Goal: Task Accomplishment & Management: Manage account settings

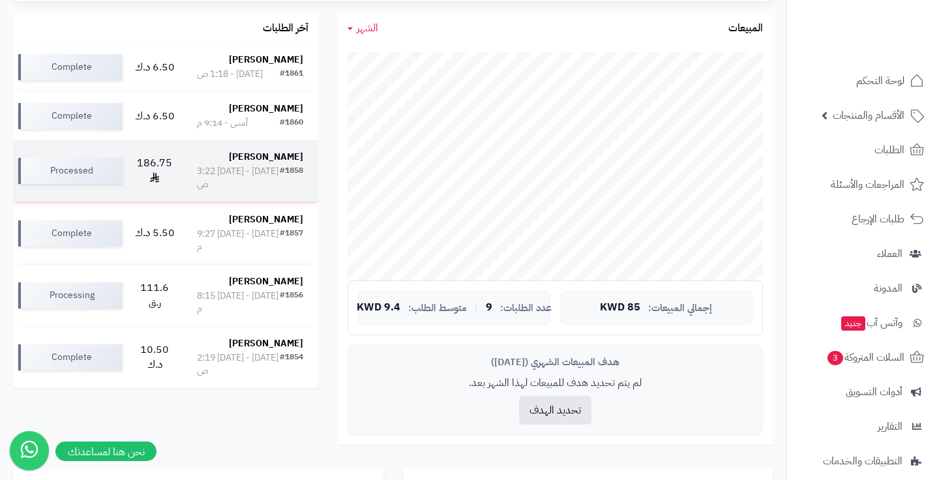
scroll to position [255, 0]
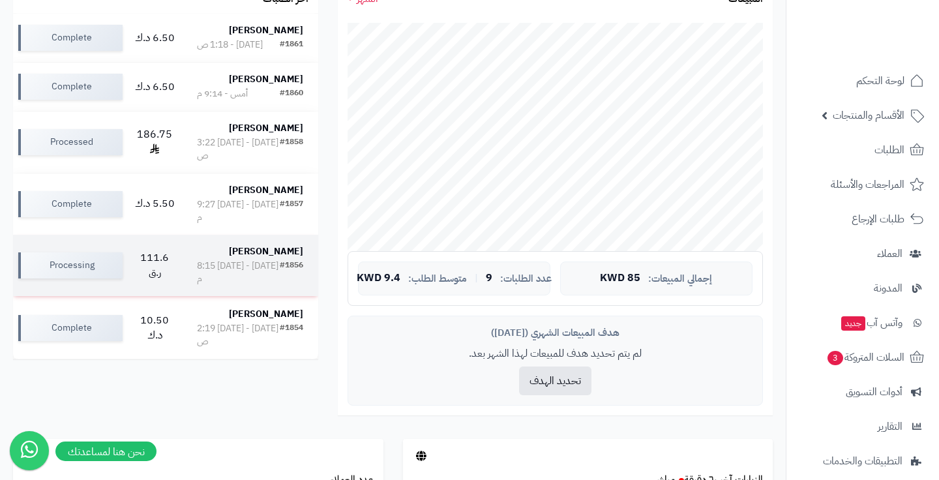
click at [182, 278] on td "Noora Ibrahim #1856 الثلاثاء - ٥ أغسطس ٢٠٢٥ - 8:15 م" at bounding box center [250, 265] width 136 height 61
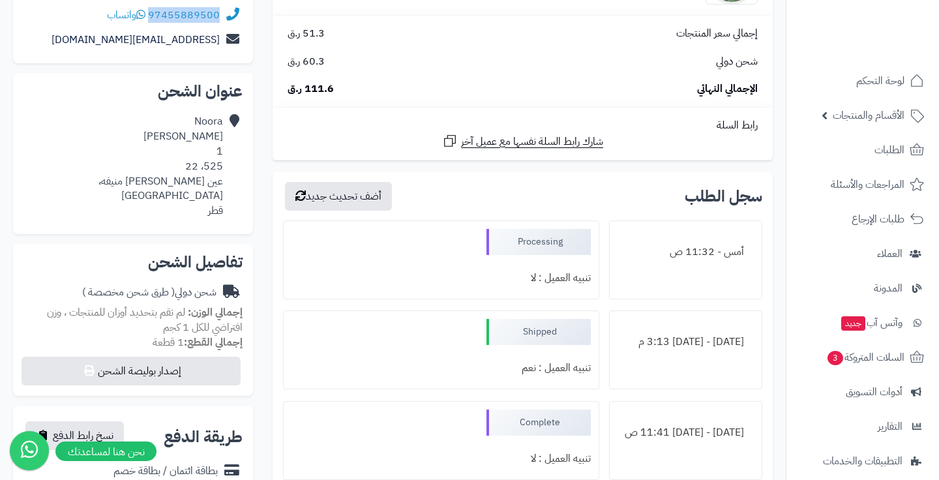
scroll to position [183, 0]
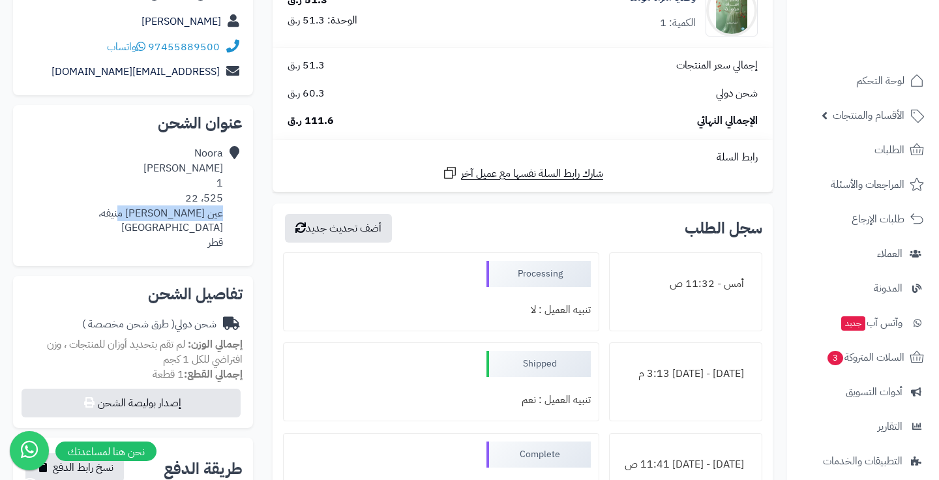
drag, startPoint x: 222, startPoint y: 211, endPoint x: 143, endPoint y: 209, distance: 78.9
click at [143, 209] on div "Noora Ibrahim 1 525، 22 عين خالد شارع منيفه، الريان قطر" at bounding box center [122, 198] width 199 height 104
copy div "عين خالد شارع منيفه"
click at [212, 193] on div "Noora Ibrahim 1 525، 22 عين خالد شارع منيفه، الريان قطر" at bounding box center [122, 198] width 199 height 104
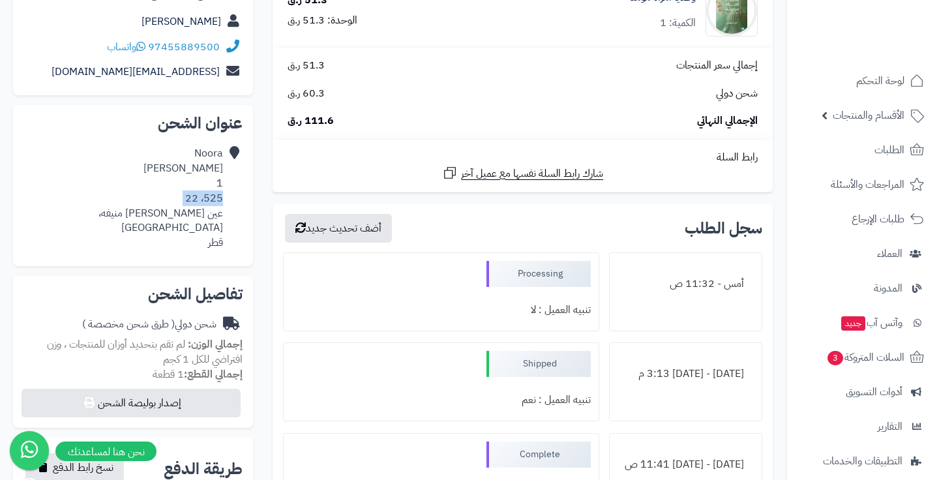
click at [212, 193] on div "Noora Ibrahim 1 525، 22 عين خالد شارع منيفه، الريان قطر" at bounding box center [122, 198] width 199 height 104
copy div "525، 22"
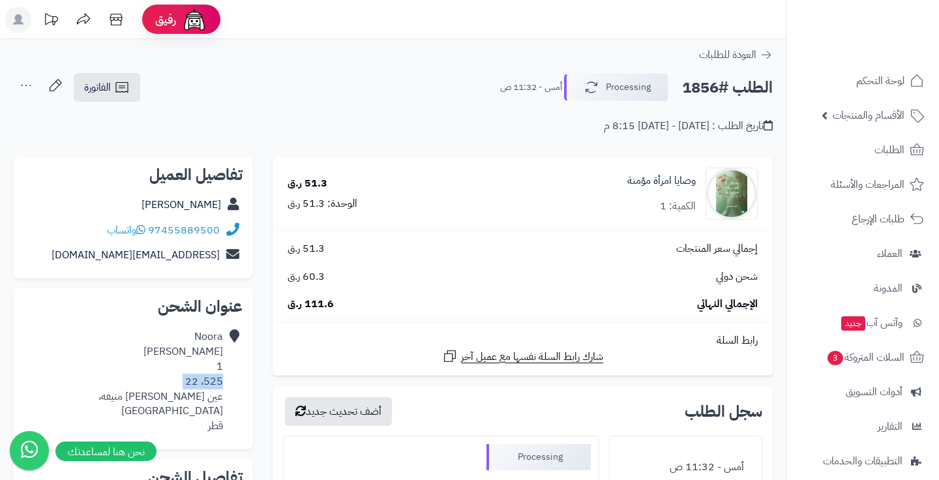
scroll to position [0, 0]
click at [834, 383] on link "أدوات التسويق" at bounding box center [862, 391] width 137 height 31
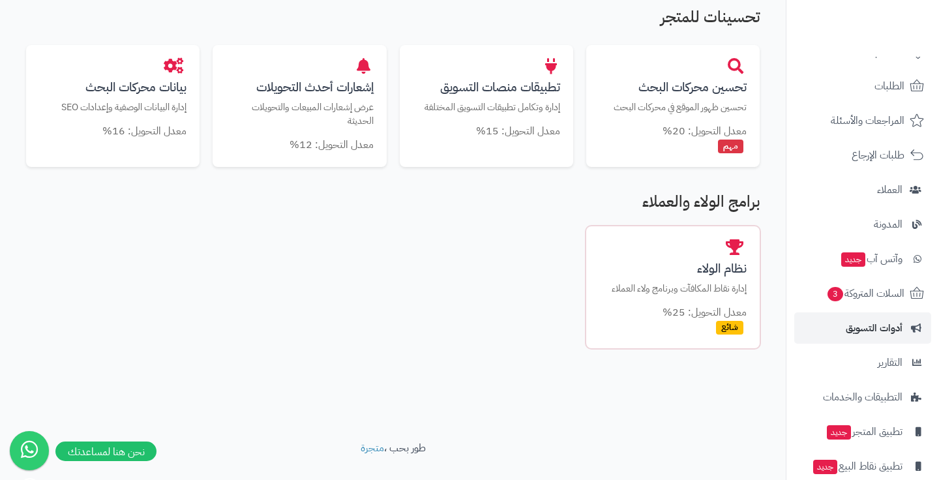
scroll to position [805, 0]
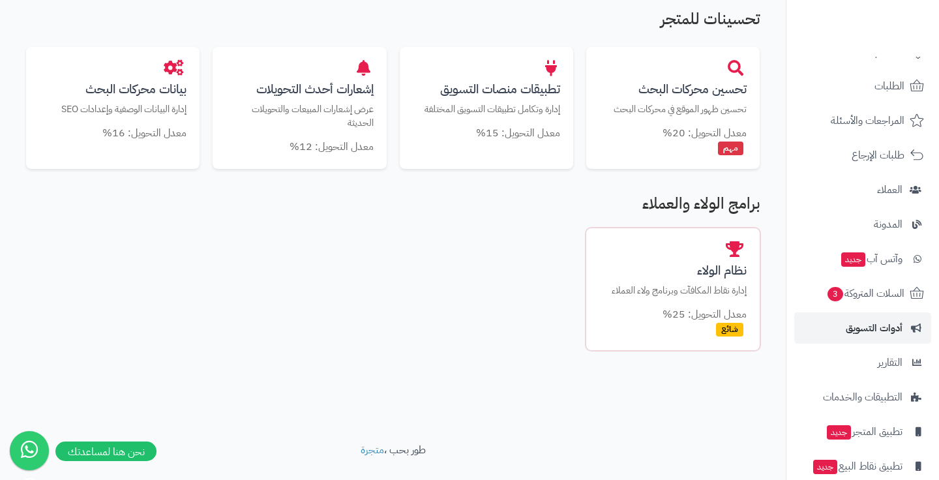
click at [704, 270] on h3 "نظام الولاء" at bounding box center [672, 270] width 147 height 14
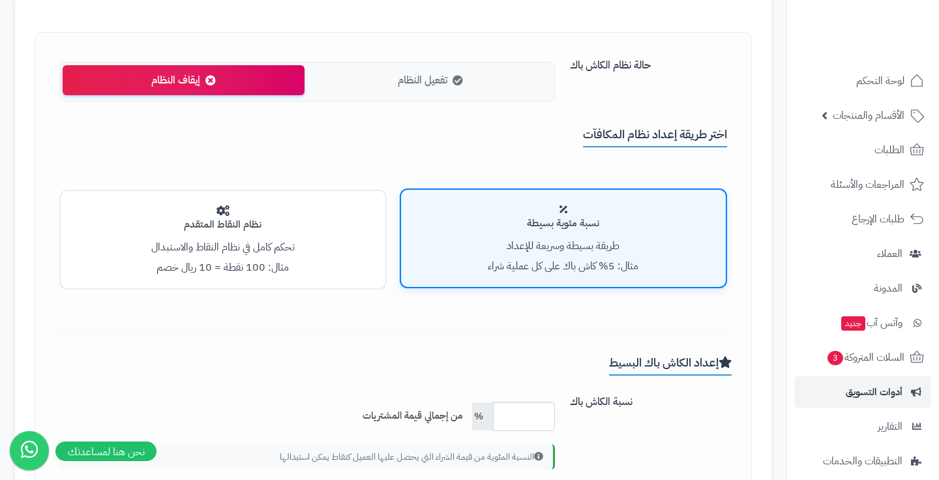
scroll to position [278, 0]
click at [463, 81] on icon at bounding box center [457, 79] width 10 height 10
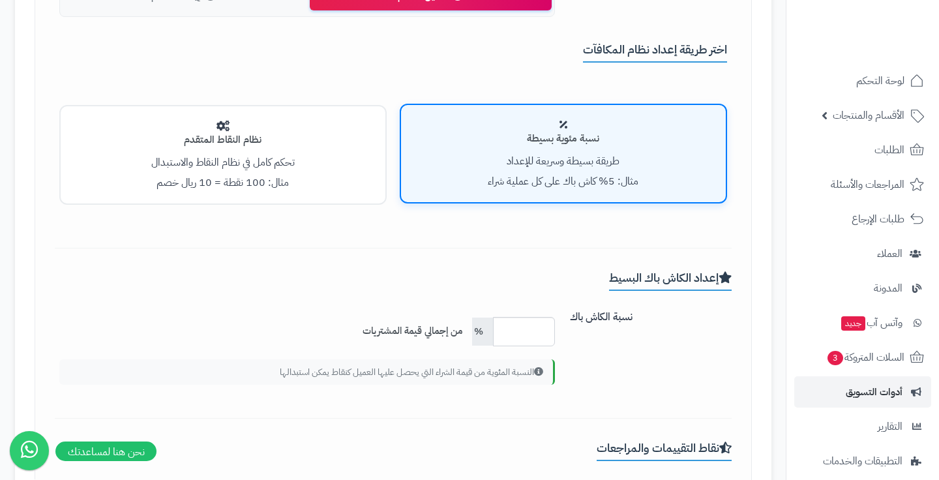
scroll to position [366, 0]
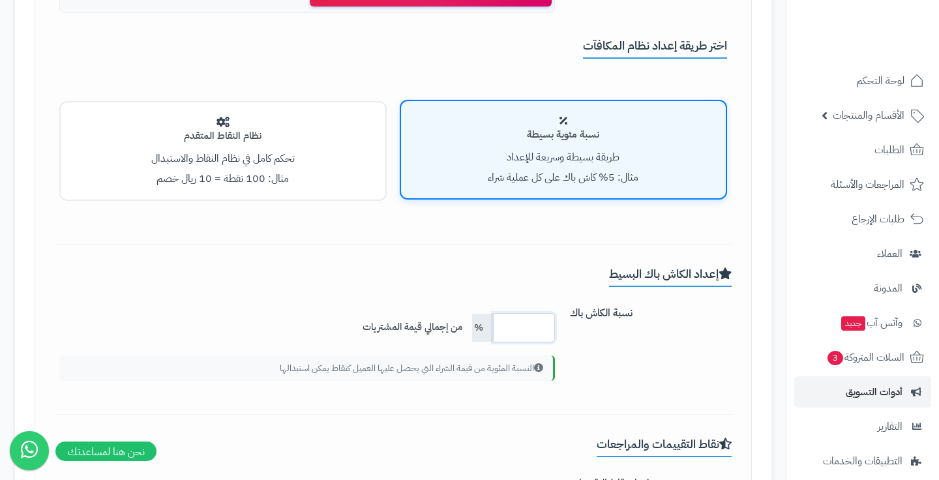
click at [506, 321] on input "***" at bounding box center [524, 327] width 62 height 29
click at [601, 344] on div "نسبة الكاش باك *** % من إجمالي قيمة المشتريات النسبة المئوية من قيمة الشراء الت…" at bounding box center [393, 349] width 687 height 98
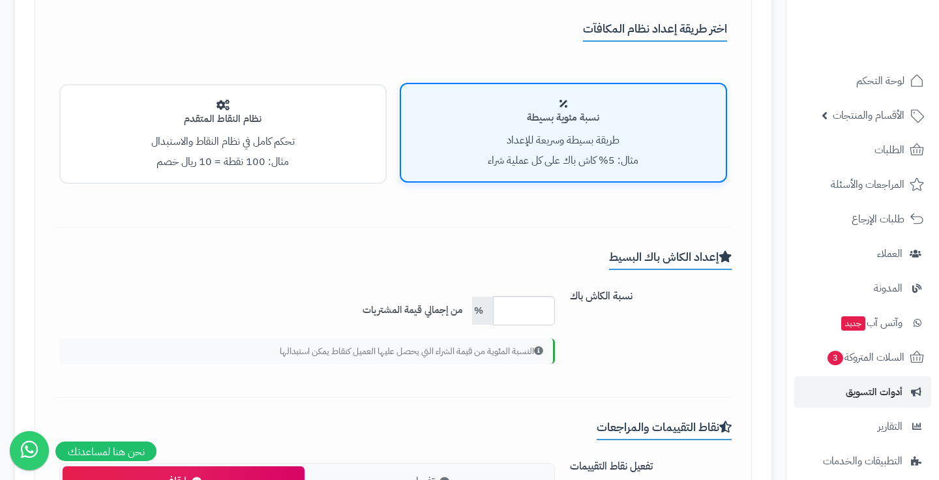
scroll to position [310, 0]
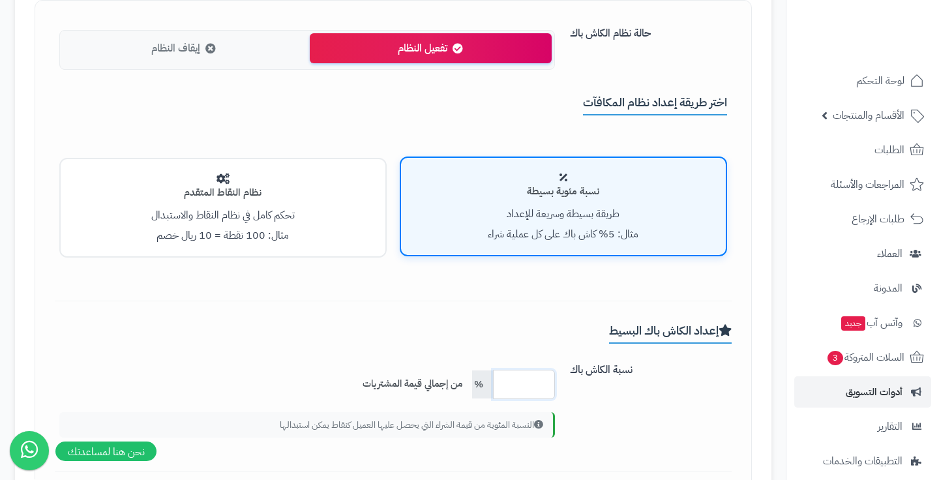
click at [526, 378] on input "***" at bounding box center [524, 384] width 62 height 29
click at [639, 362] on label "نسبة الكاش باك" at bounding box center [650, 367] width 172 height 21
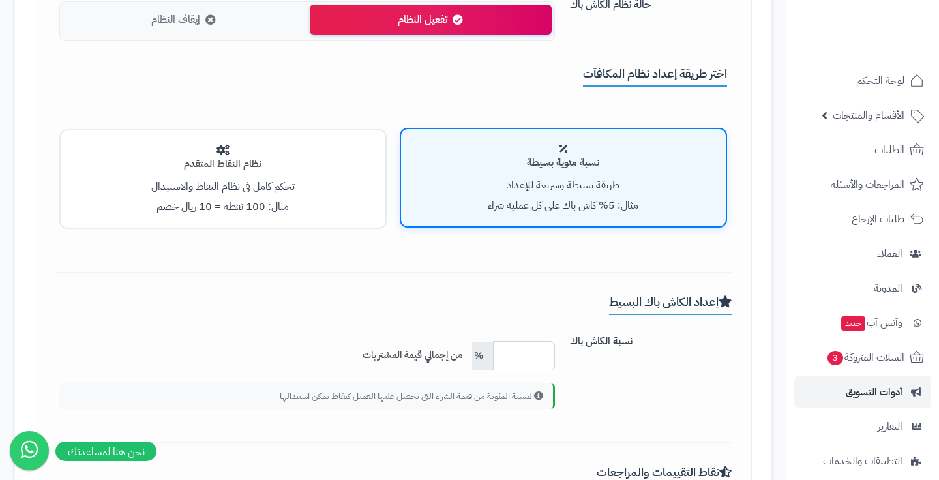
scroll to position [302, 0]
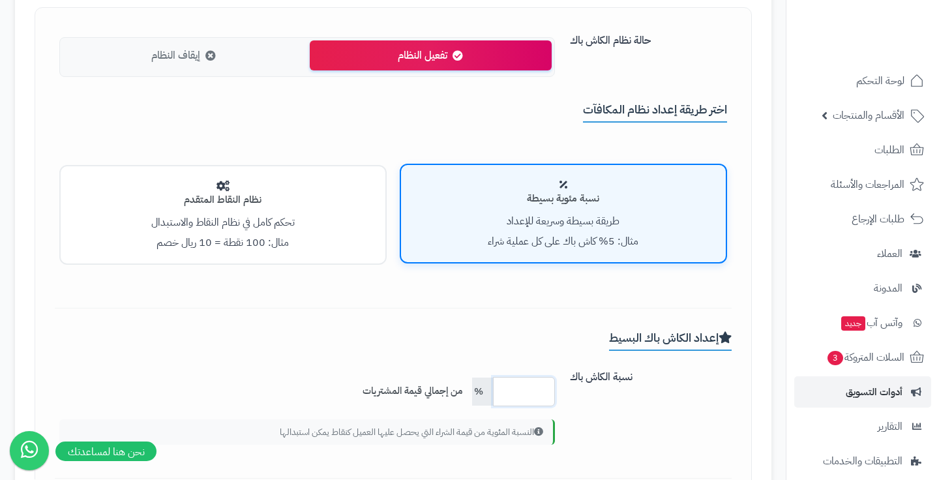
click at [517, 383] on input "*" at bounding box center [524, 391] width 62 height 29
click at [557, 338] on div "إعداد الكاش باك البسيط نسبة الكاش باك *** % من إجمالي قيمة المشتريات النسبة الم…" at bounding box center [393, 405] width 677 height 148
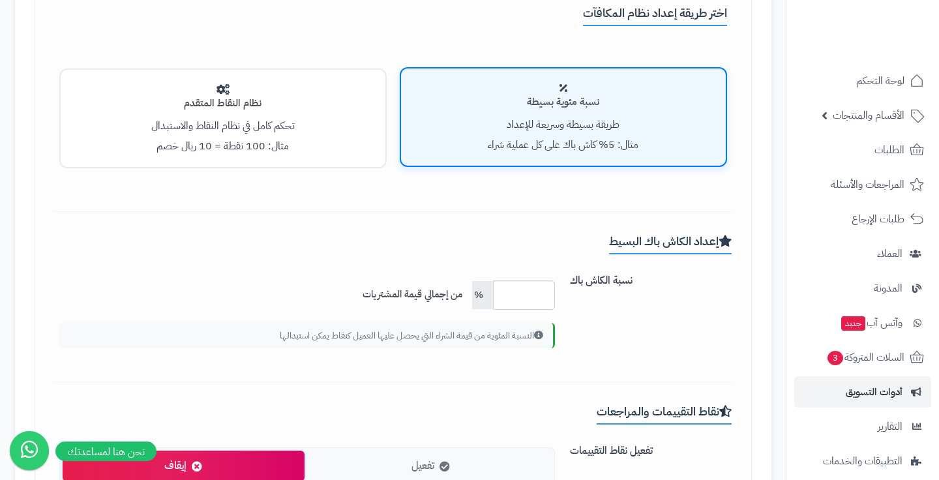
scroll to position [295, 0]
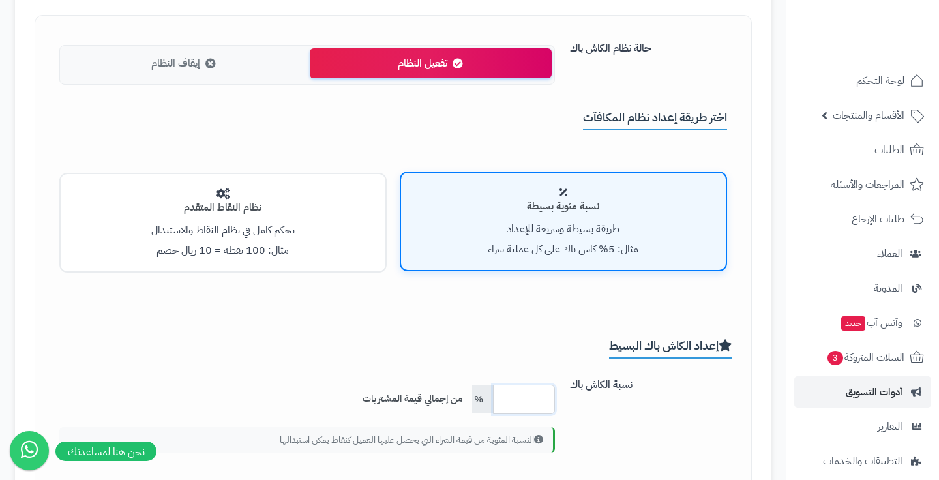
click at [516, 394] on input "***" at bounding box center [524, 399] width 62 height 29
type input "*"
click at [623, 411] on div "نسبة الكاش باك * % من إجمالي قيمة المشتريات النسبة المئوية من قيمة الشراء التي …" at bounding box center [393, 421] width 687 height 98
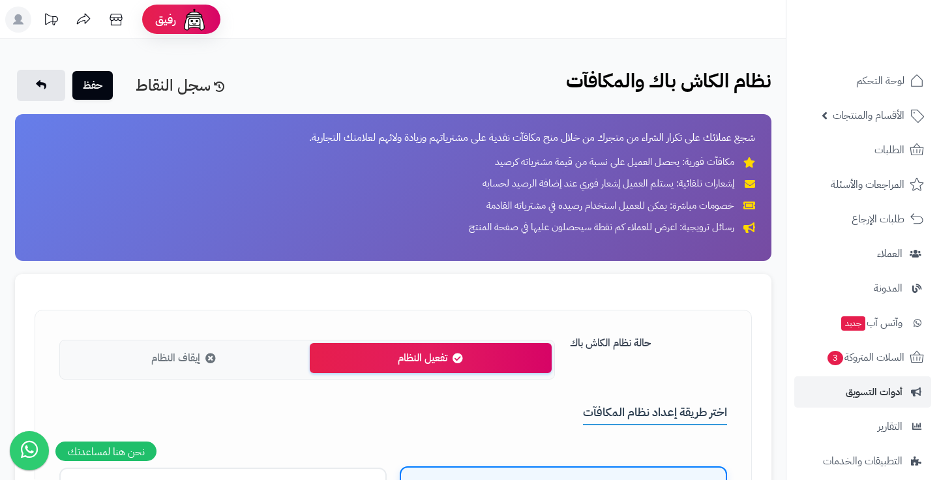
scroll to position [0, 0]
click at [205, 350] on label "إيقاف النظام" at bounding box center [184, 358] width 242 height 31
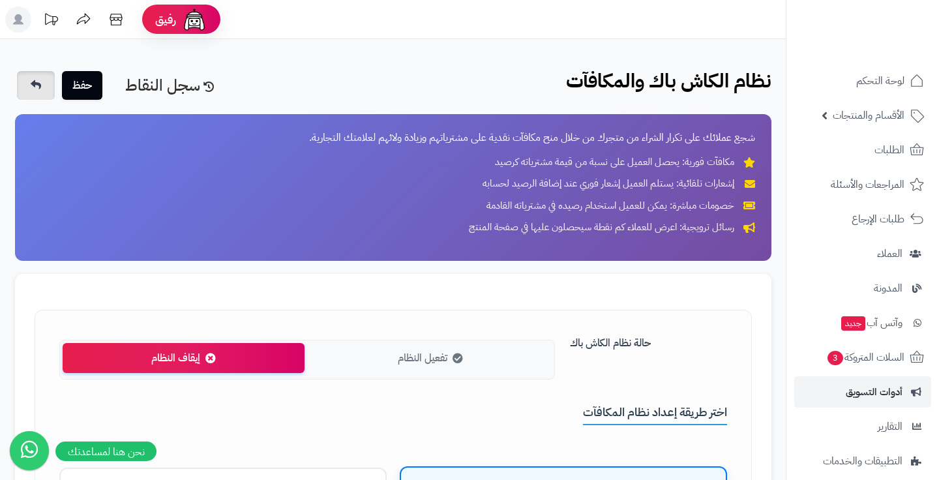
click at [48, 86] on link at bounding box center [36, 85] width 38 height 29
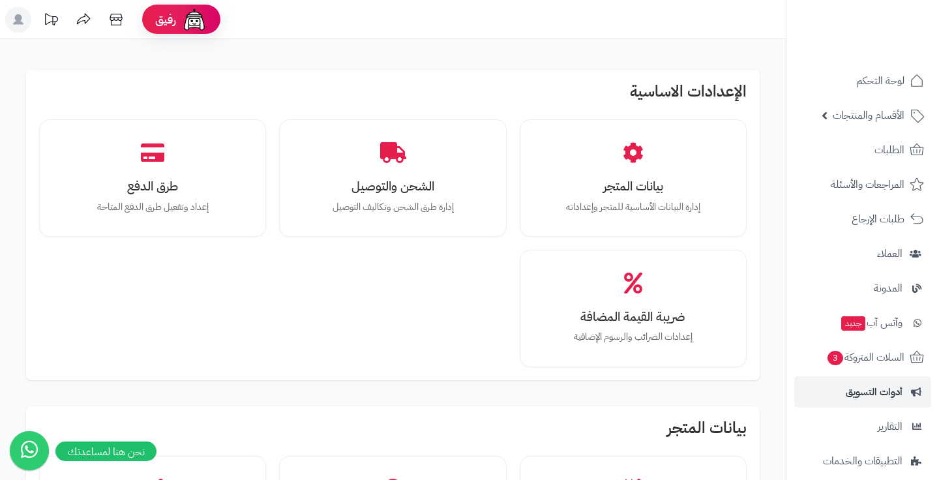
click at [869, 392] on span "أدوات التسويق" at bounding box center [873, 392] width 57 height 18
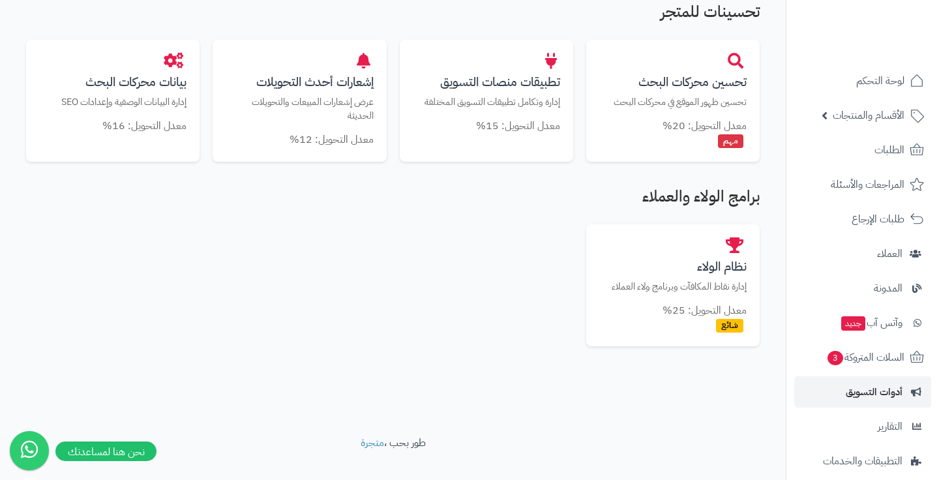
scroll to position [819, 0]
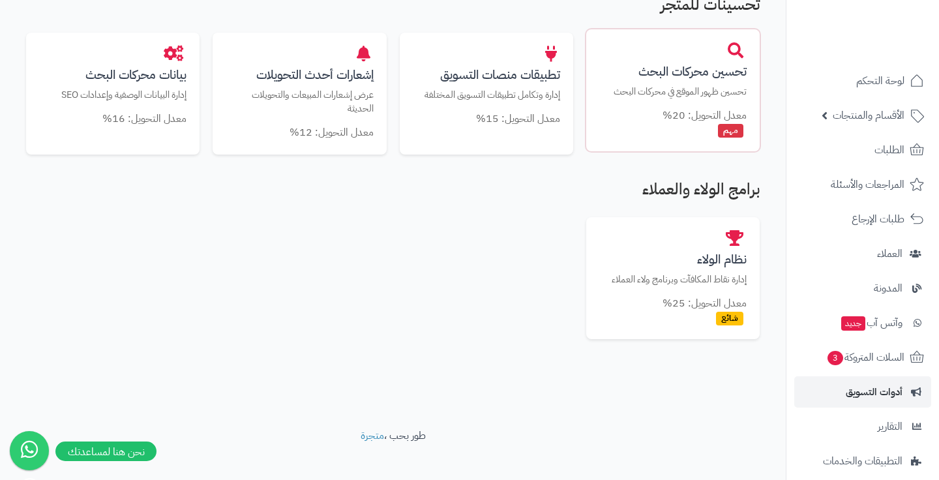
click at [713, 97] on div "تحسين محركات البحث تحسين ظهور الموقع في محركات البحث معدل التحويل: 20% مهم" at bounding box center [672, 89] width 173 height 121
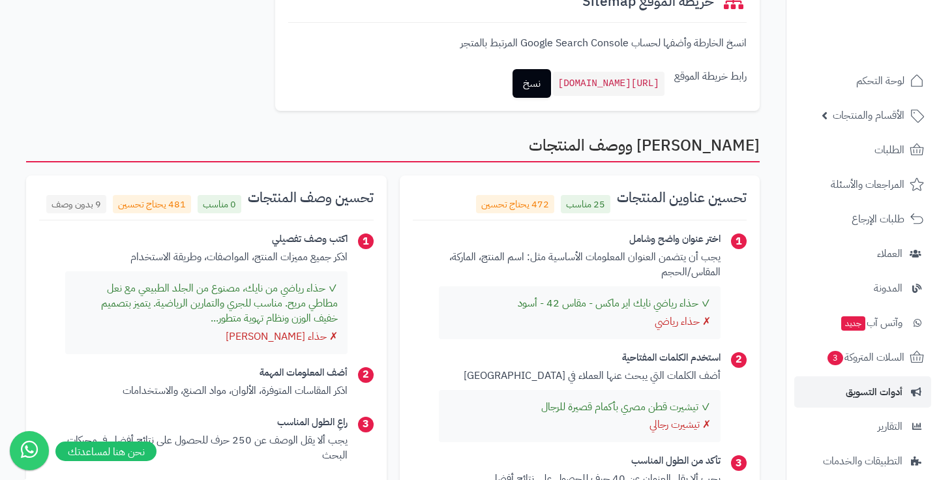
scroll to position [768, 0]
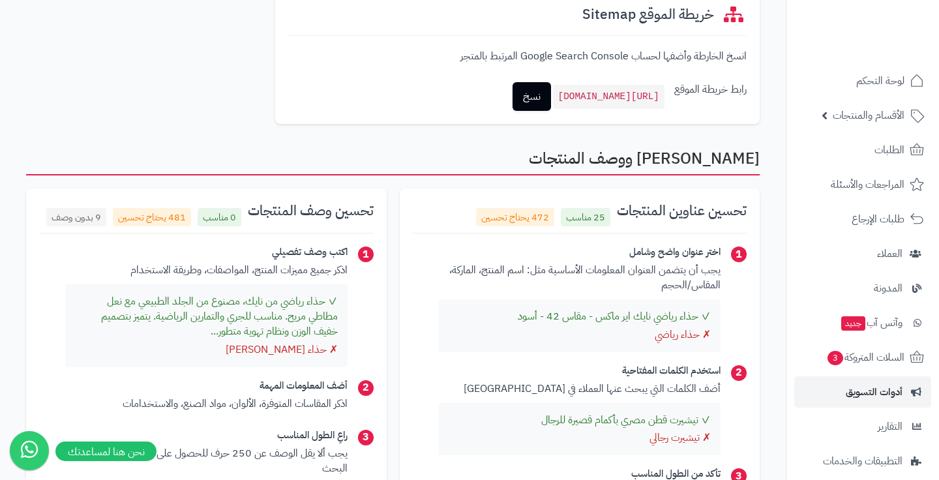
click at [847, 401] on link "أدوات التسويق" at bounding box center [862, 391] width 137 height 31
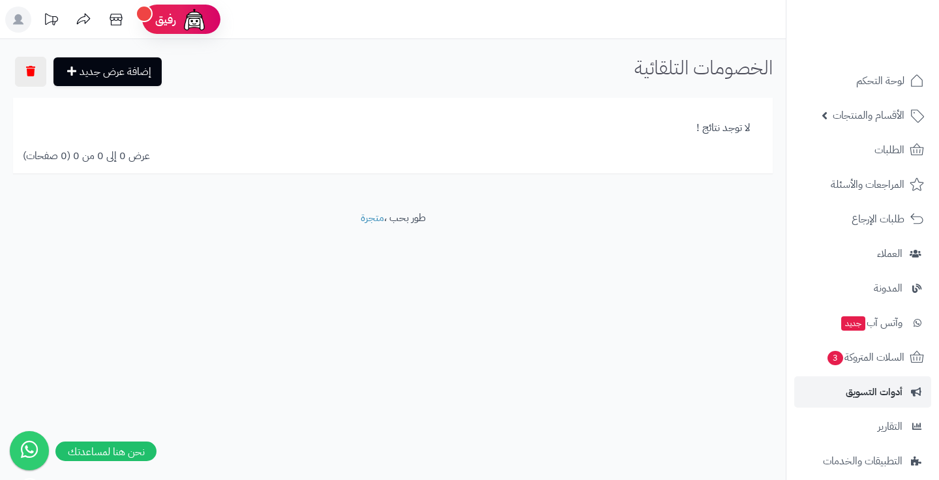
click at [872, 388] on span "أدوات التسويق" at bounding box center [873, 392] width 57 height 18
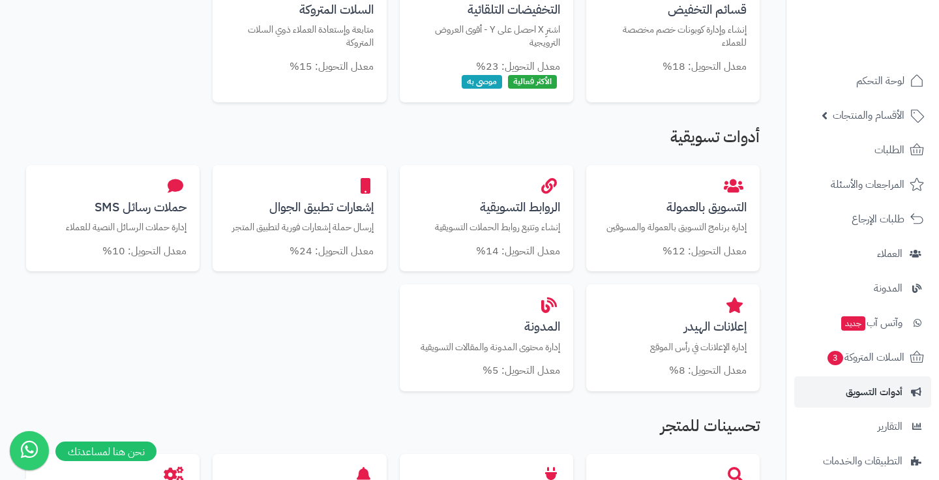
scroll to position [400, 0]
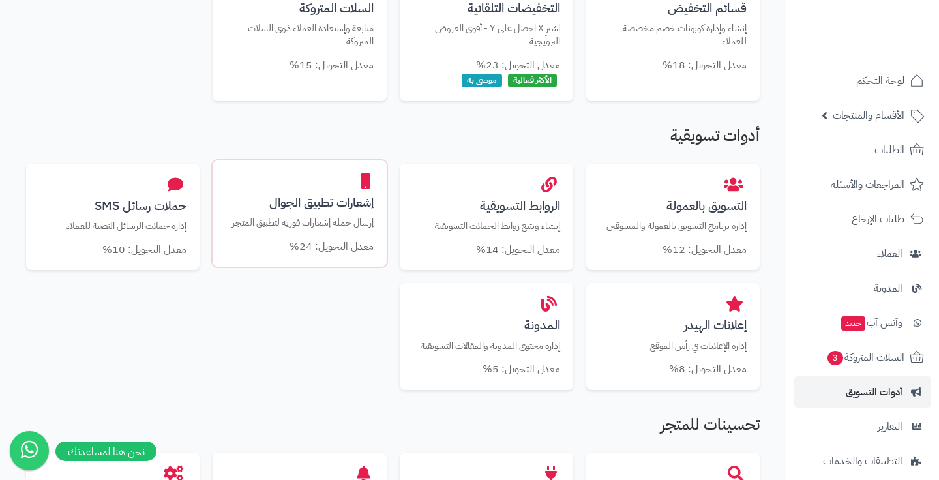
click at [379, 215] on div "إشعارات تطبيق الجوال إرسال حملة إشعارات فورية لتطبيق المتجر معدل التحويل: 24%" at bounding box center [298, 213] width 173 height 107
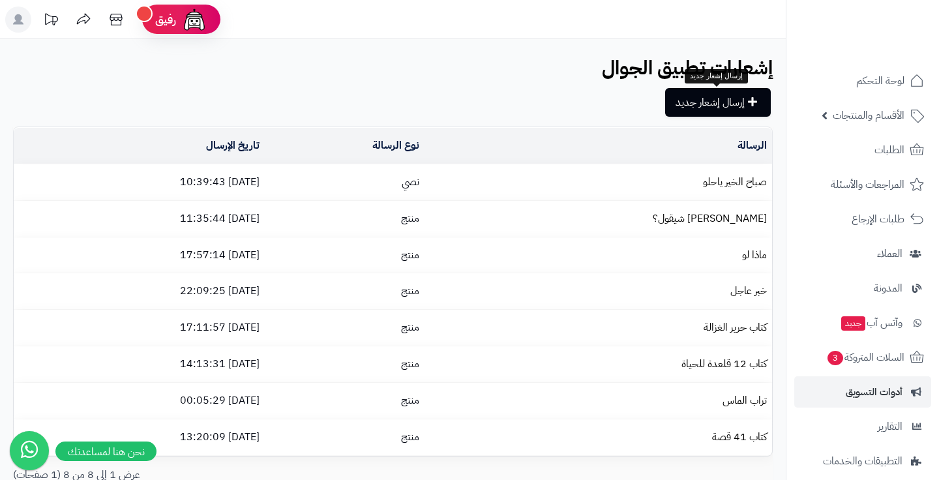
click at [719, 111] on link "إرسال إشعار جديد" at bounding box center [718, 102] width 106 height 29
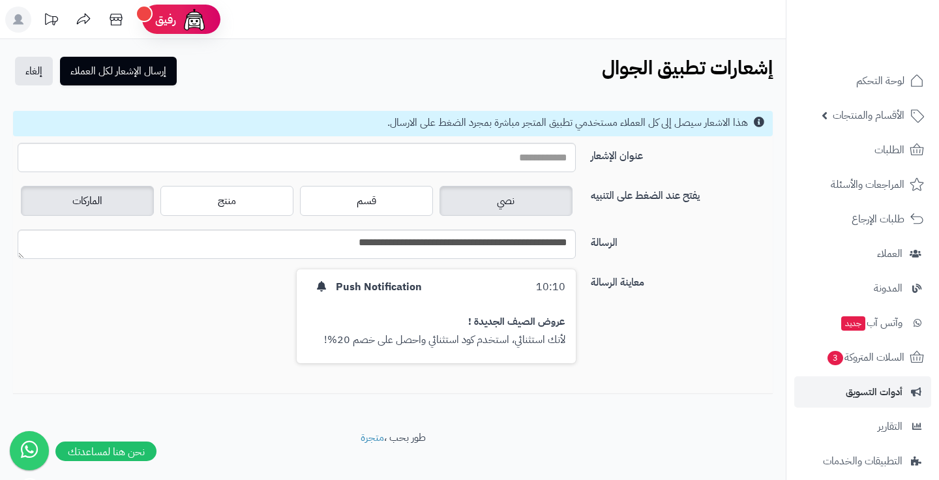
click at [119, 197] on label "الماركات" at bounding box center [87, 201] width 133 height 30
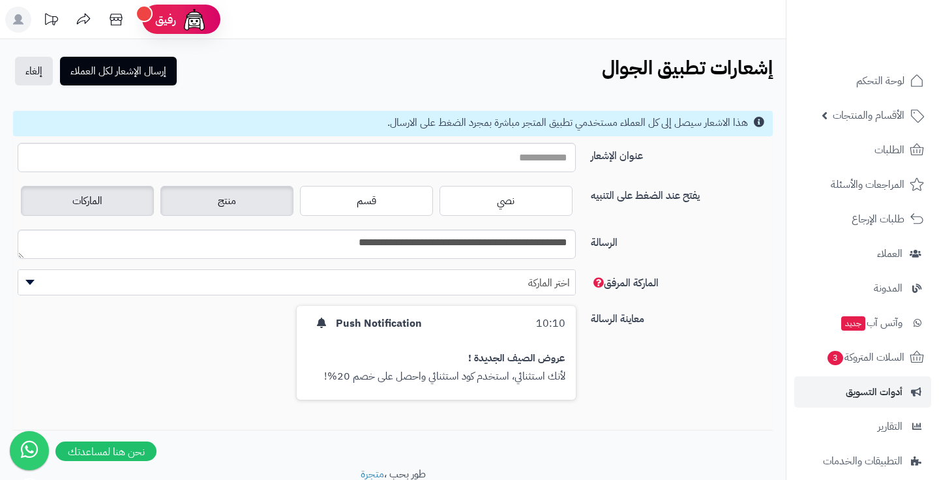
click at [212, 205] on label "منتج" at bounding box center [226, 201] width 133 height 30
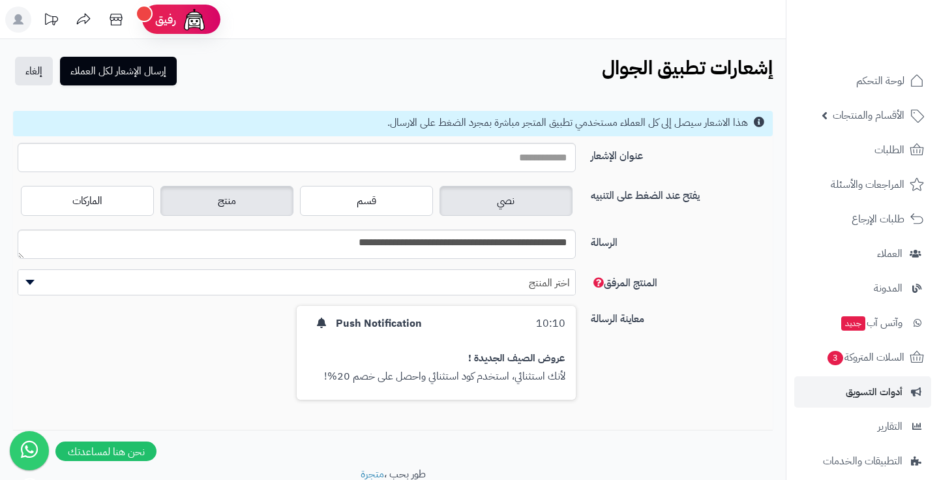
click at [465, 196] on label "نصي" at bounding box center [505, 201] width 133 height 30
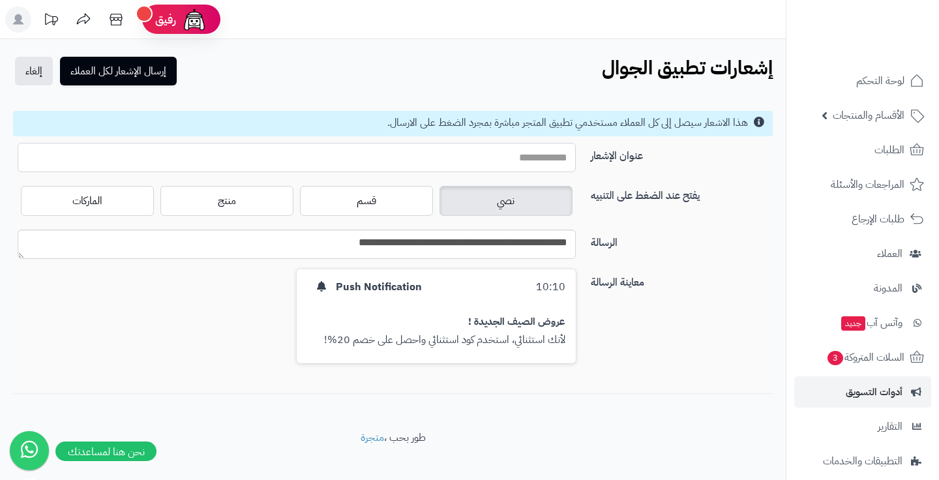
click at [512, 151] on input "عنوان الإشعار" at bounding box center [297, 157] width 558 height 29
type input "*"
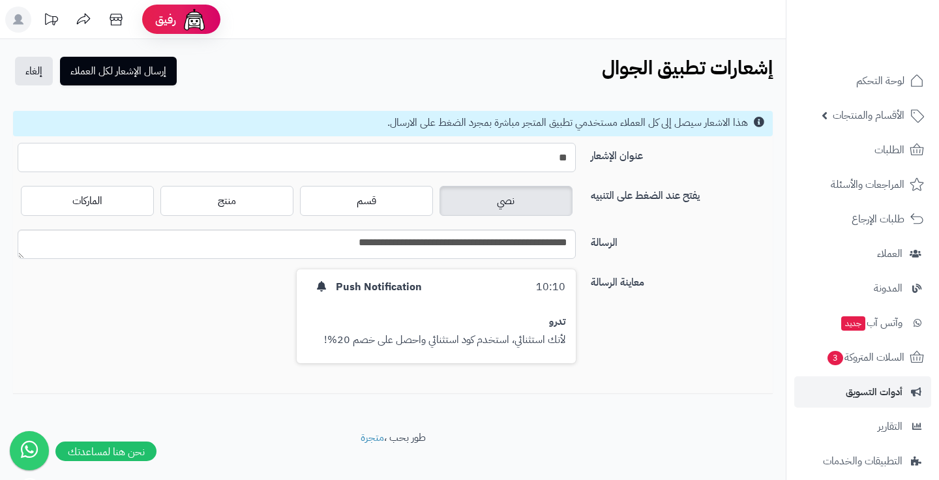
type input "*"
click at [496, 215] on label "نصي" at bounding box center [505, 201] width 133 height 30
drag, startPoint x: 520, startPoint y: 156, endPoint x: 634, endPoint y: 156, distance: 114.1
click at [634, 156] on div "**********" at bounding box center [393, 163] width 770 height 40
click at [545, 156] on input "**********" at bounding box center [297, 157] width 558 height 29
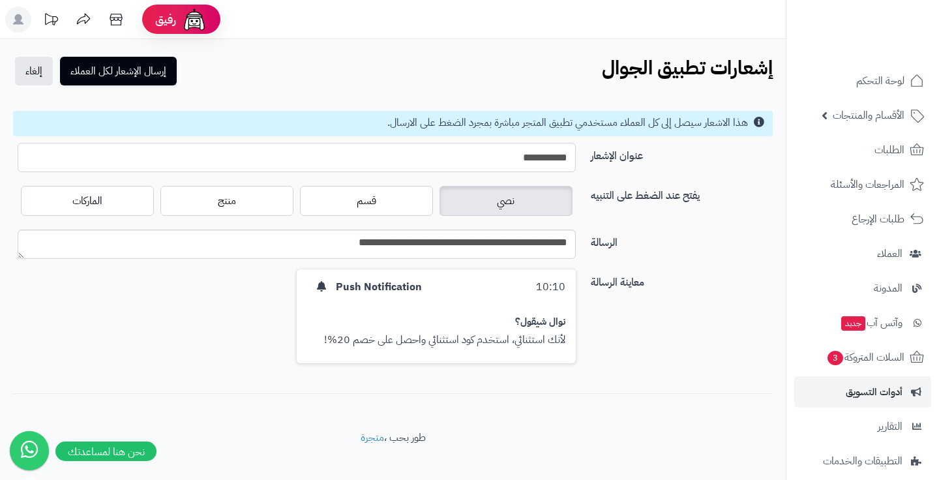
click at [545, 156] on input "**********" at bounding box center [297, 157] width 558 height 29
type input "**********"
click at [537, 238] on textarea "**********" at bounding box center [297, 243] width 558 height 29
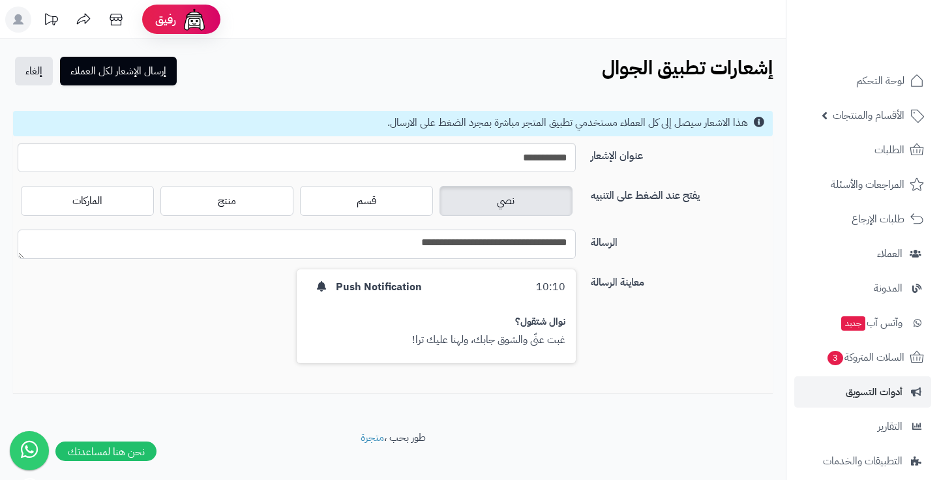
click at [468, 244] on textarea "**********" at bounding box center [297, 243] width 558 height 29
type textarea "**********"
click at [165, 74] on button "إرسال الإشعار لكل العملاء" at bounding box center [118, 70] width 117 height 29
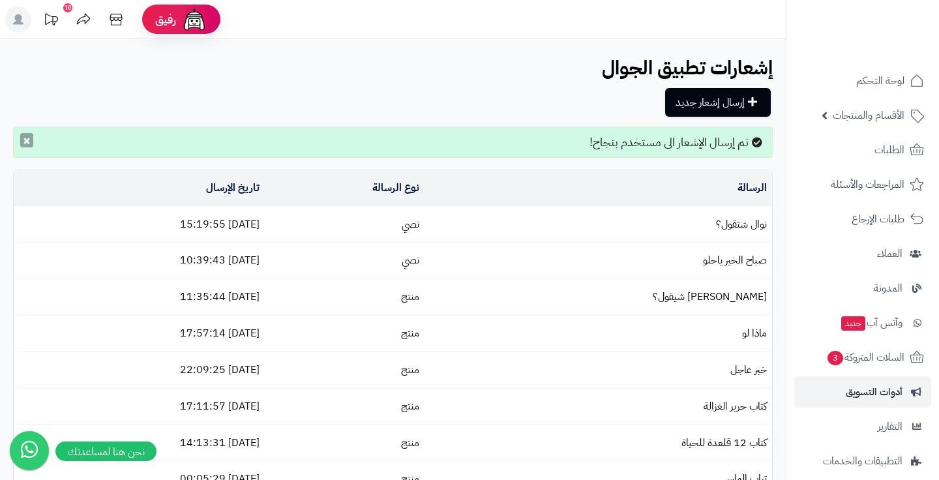
click at [22, 144] on button "×" at bounding box center [26, 140] width 13 height 14
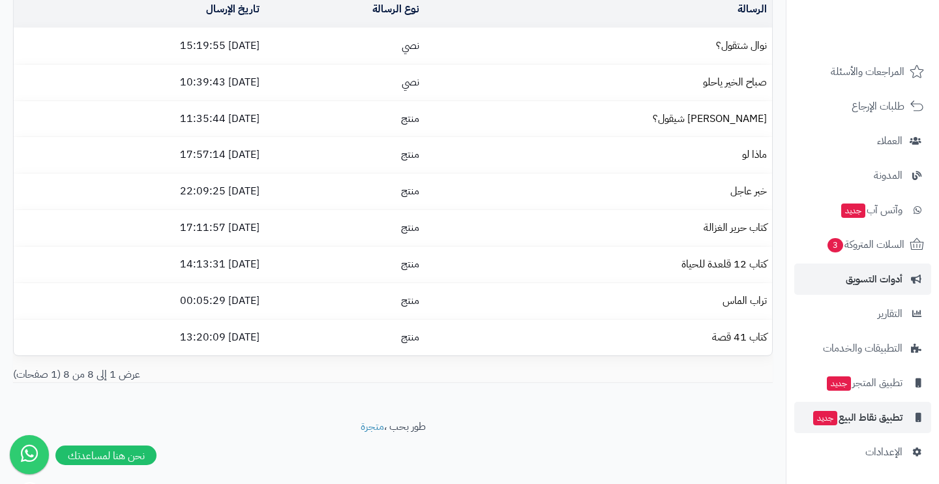
scroll to position [136, 0]
click at [868, 409] on span "تطبيق نقاط البيع جديد" at bounding box center [856, 417] width 91 height 18
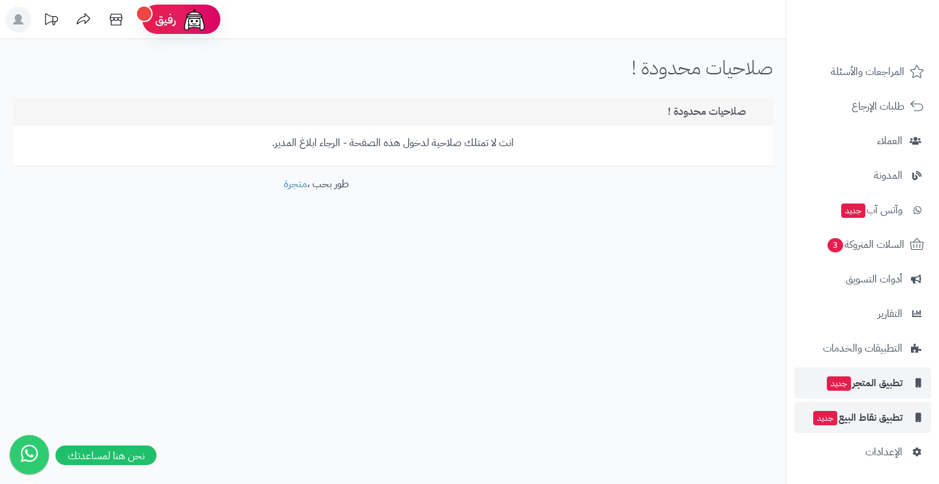
scroll to position [113, 0]
click at [881, 340] on span "التطبيقات والخدمات" at bounding box center [862, 348] width 79 height 18
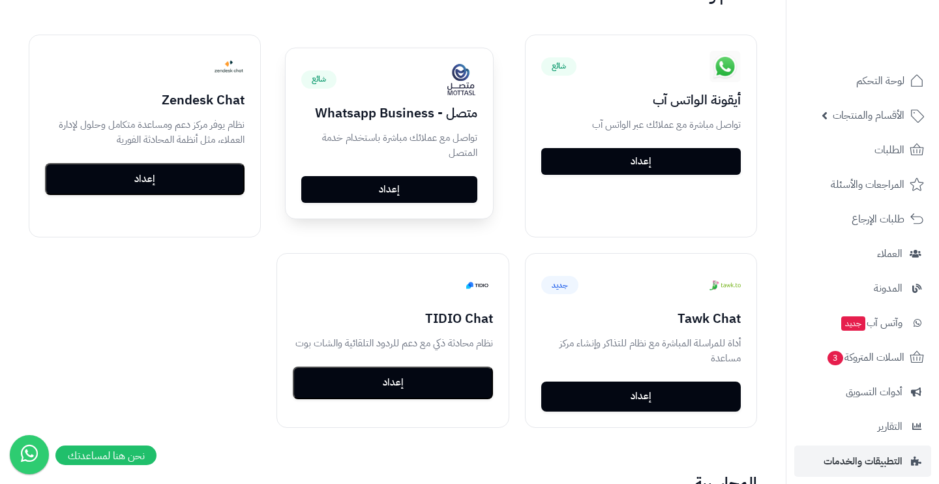
scroll to position [1420, 0]
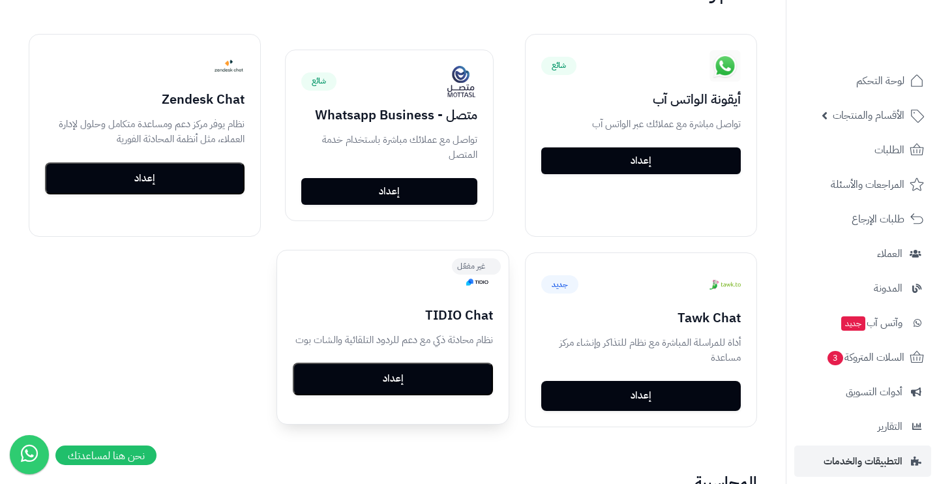
click at [384, 364] on button "إعداد" at bounding box center [392, 378] width 199 height 33
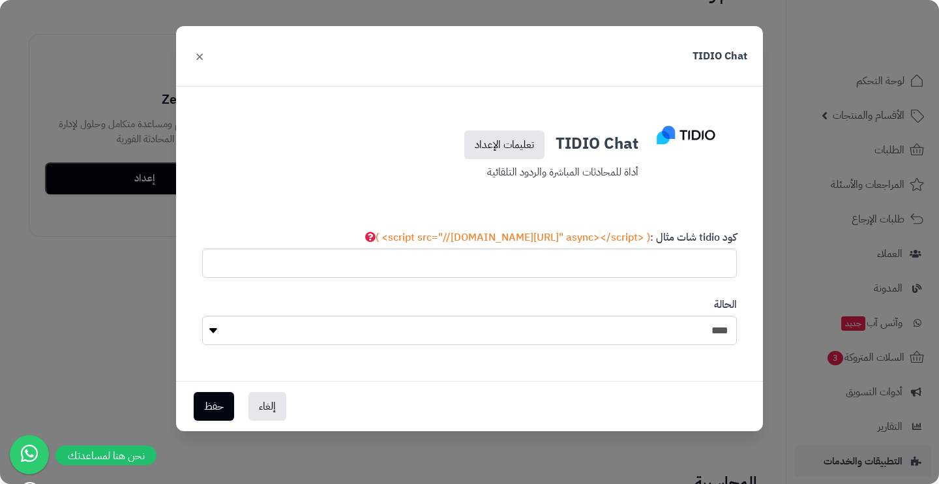
drag, startPoint x: 559, startPoint y: 145, endPoint x: 642, endPoint y: 145, distance: 83.4
click at [642, 145] on div "TIDIO Chat تعليمات الإعداد أداة للمحادثات المباشرة والردود التلقائية" at bounding box center [469, 155] width 357 height 61
copy h3 "TIDIO Chat"
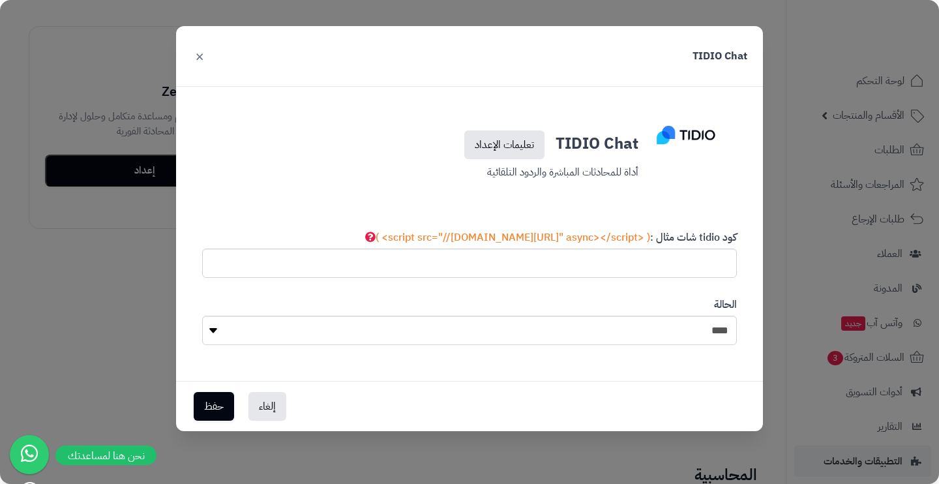
scroll to position [1428, 0]
click at [200, 57] on button "×" at bounding box center [200, 55] width 16 height 29
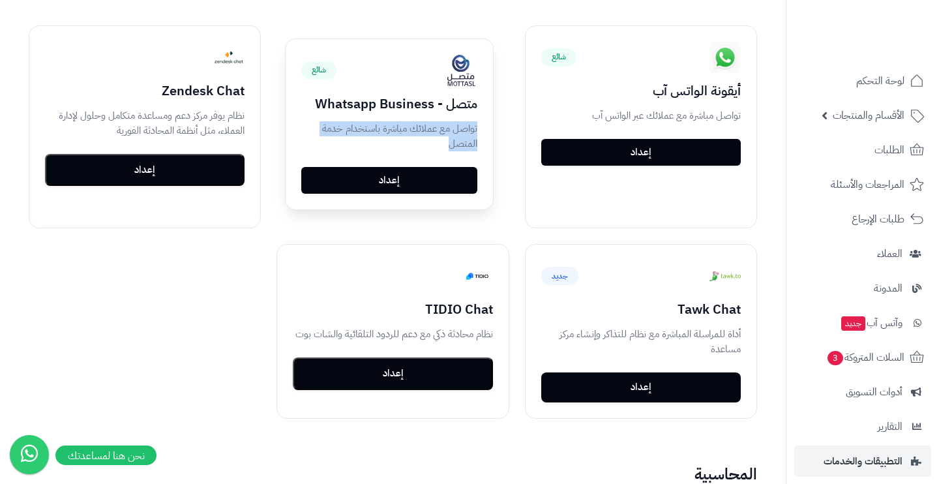
drag, startPoint x: 443, startPoint y: 133, endPoint x: 487, endPoint y: 107, distance: 50.9
click at [487, 107] on div "شائع متصل - Whatsapp Business تواصل مع عملائك مباشرة باستخدام خدمة المتصل إعداد" at bounding box center [388, 124] width 207 height 170
click at [399, 98] on h3 "متصل - Whatsapp Business" at bounding box center [389, 103] width 176 height 14
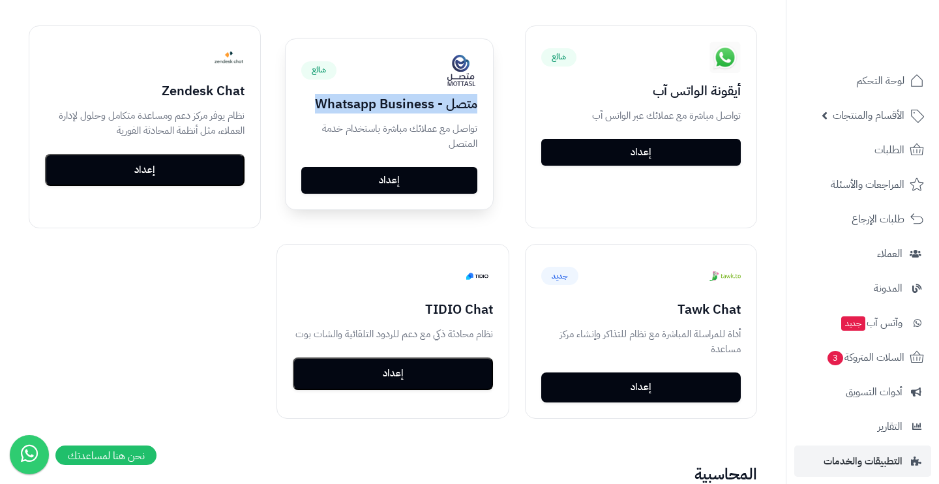
click at [399, 98] on h3 "متصل - Whatsapp Business" at bounding box center [389, 103] width 176 height 14
copy h3 "متصل - Whatsapp Business"
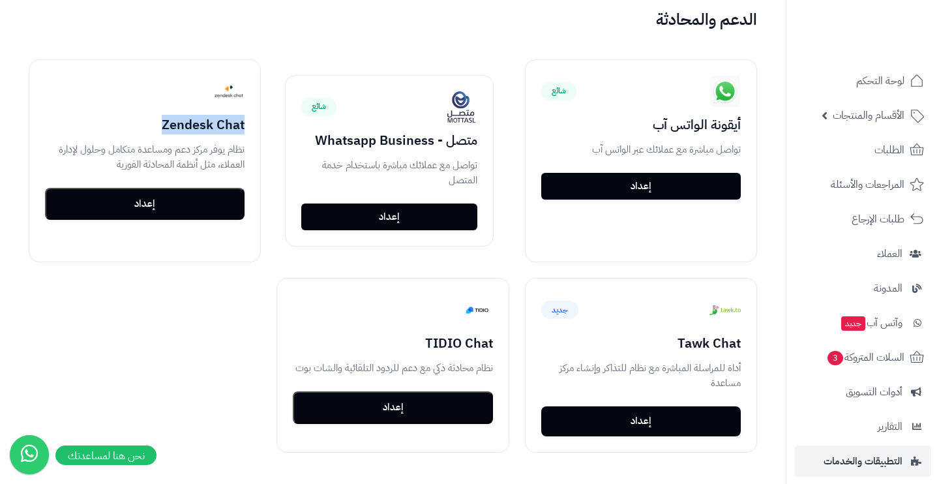
drag, startPoint x: 163, startPoint y: 113, endPoint x: 269, endPoint y: 113, distance: 106.2
click at [269, 113] on div "شائع أيقونة الواتس آب تواصل مباشرة مع عملائك عبر الواتس آب إعداد شائع متصل - Wh…" at bounding box center [392, 256] width 759 height 424
copy h3 "Zendesk Chat"
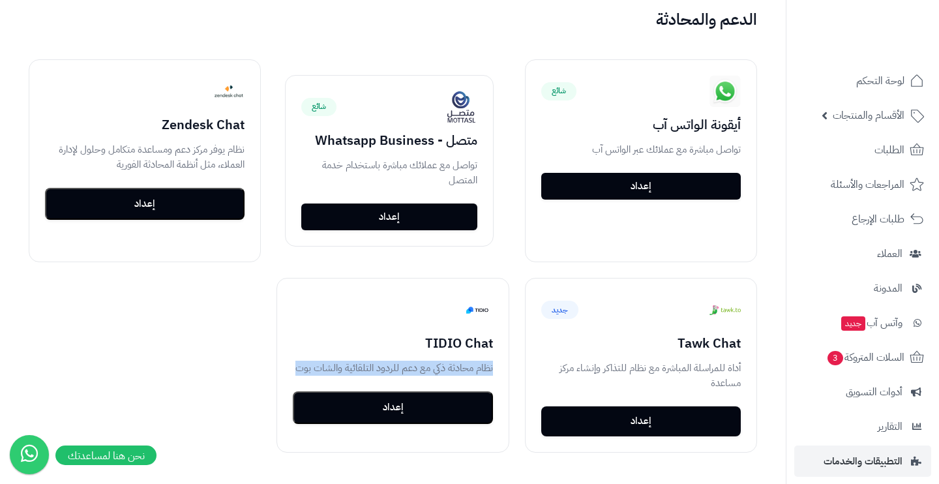
drag, startPoint x: 299, startPoint y: 354, endPoint x: 513, endPoint y: 348, distance: 213.9
click at [513, 348] on div "شائع أيقونة الواتس آب تواصل مباشرة مع عملائك عبر الواتس آب إعداد شائع متصل - Wh…" at bounding box center [392, 256] width 759 height 424
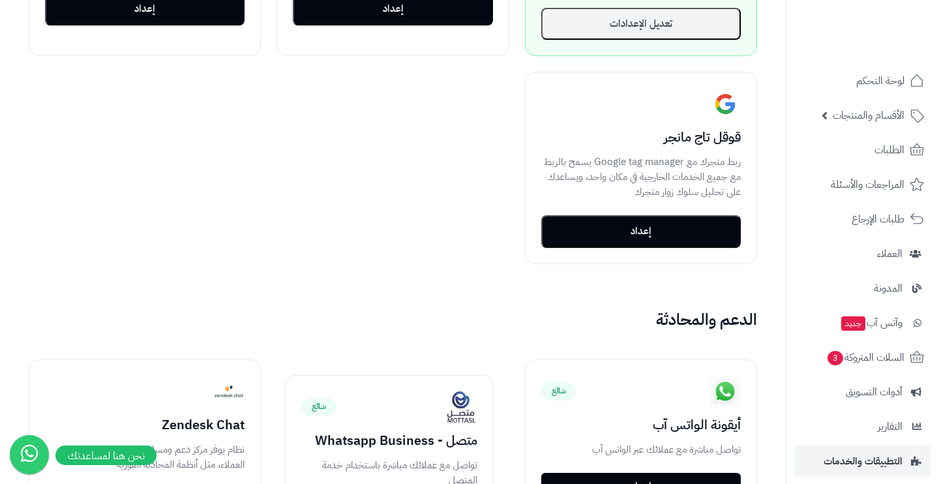
scroll to position [832, 0]
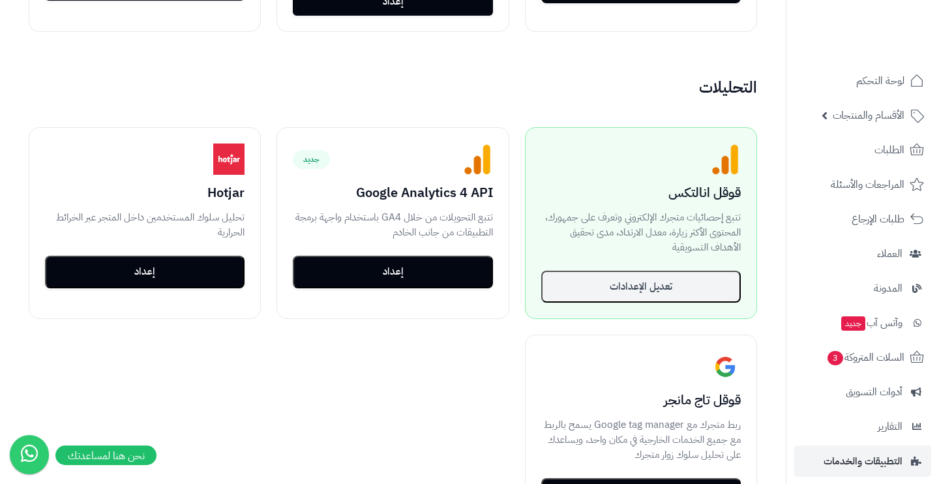
click at [544, 98] on div "التحليلات مفعّل قوقل انالتكس تتبع إحصائيات متجرك الإلكتروني وتعرف على جمهورك، ا…" at bounding box center [392, 310] width 759 height 463
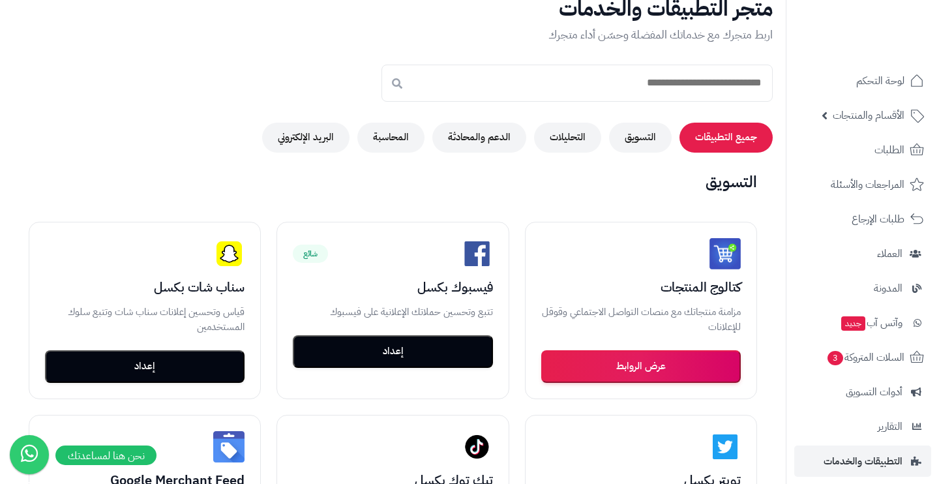
scroll to position [20, 0]
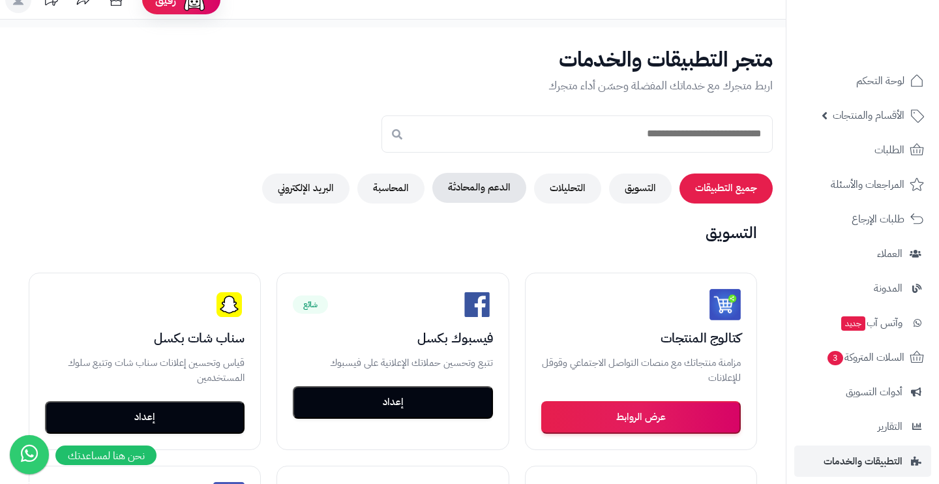
click at [513, 181] on button "الدعم والمحادثة" at bounding box center [479, 188] width 94 height 30
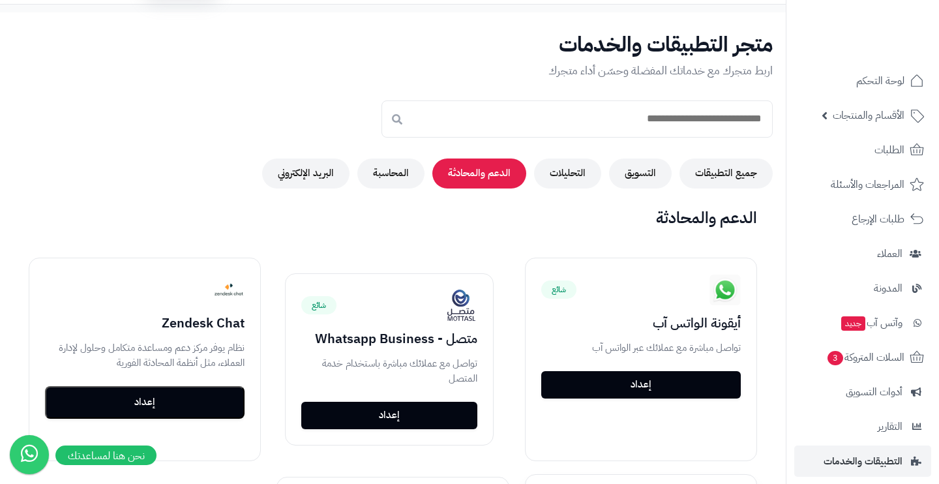
scroll to position [31, 0]
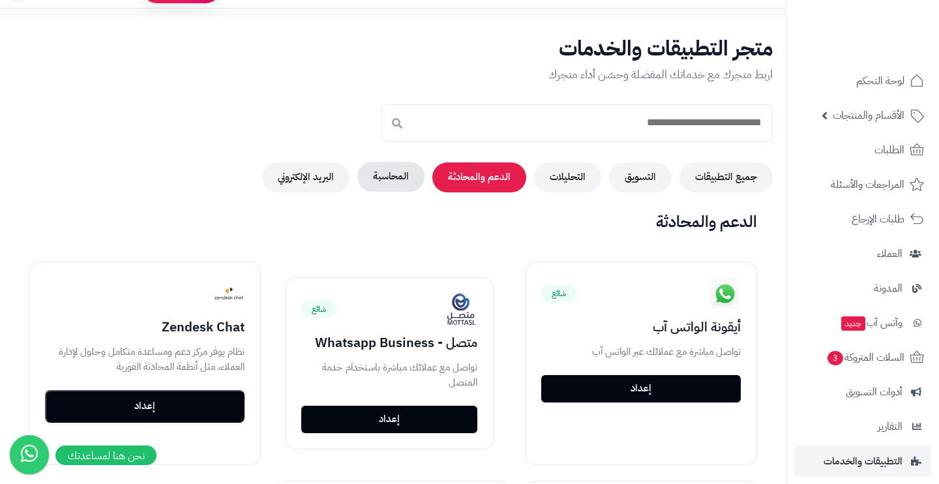
click at [409, 172] on button "المحاسبة" at bounding box center [390, 177] width 67 height 30
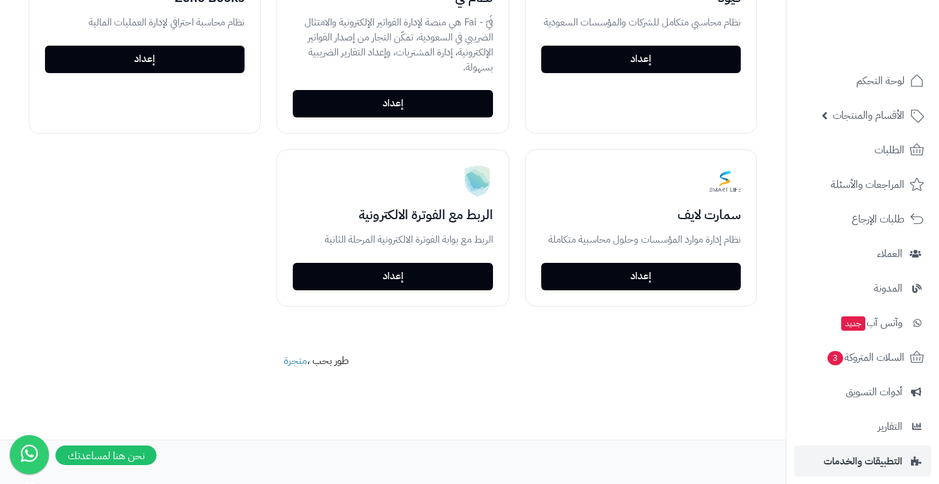
scroll to position [359, 0]
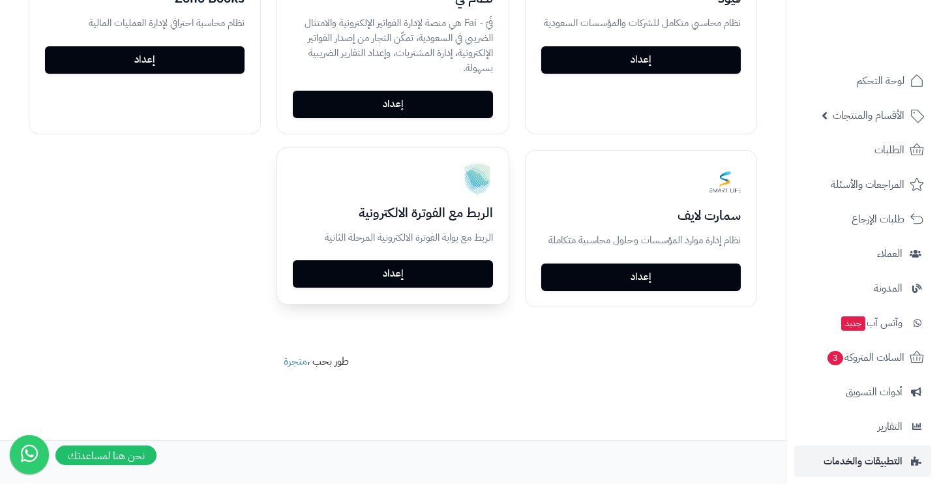
click at [444, 262] on link "إعداد" at bounding box center [392, 273] width 199 height 27
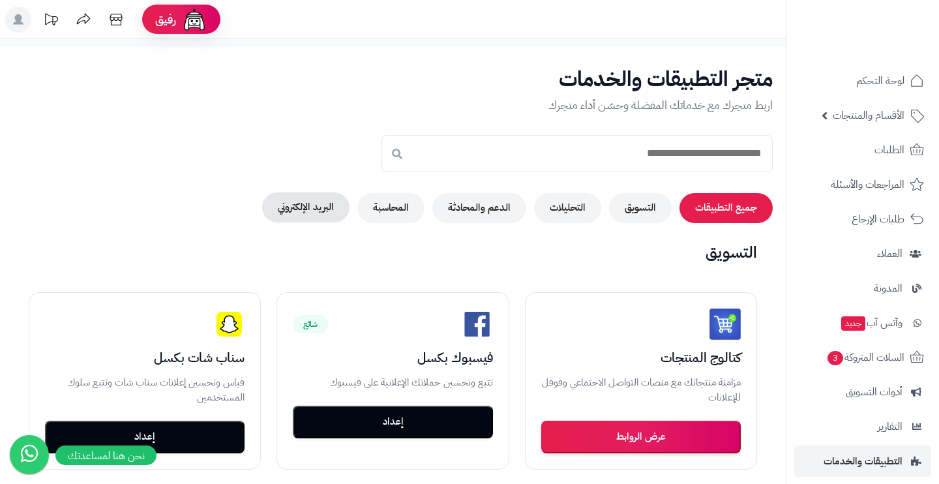
click at [332, 205] on button "البريد الإلكتروني" at bounding box center [305, 207] width 87 height 30
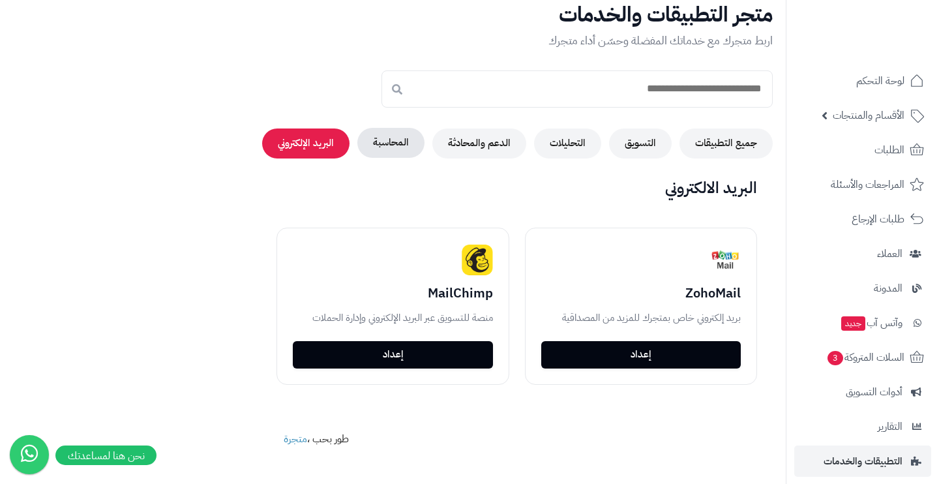
scroll to position [65, 0]
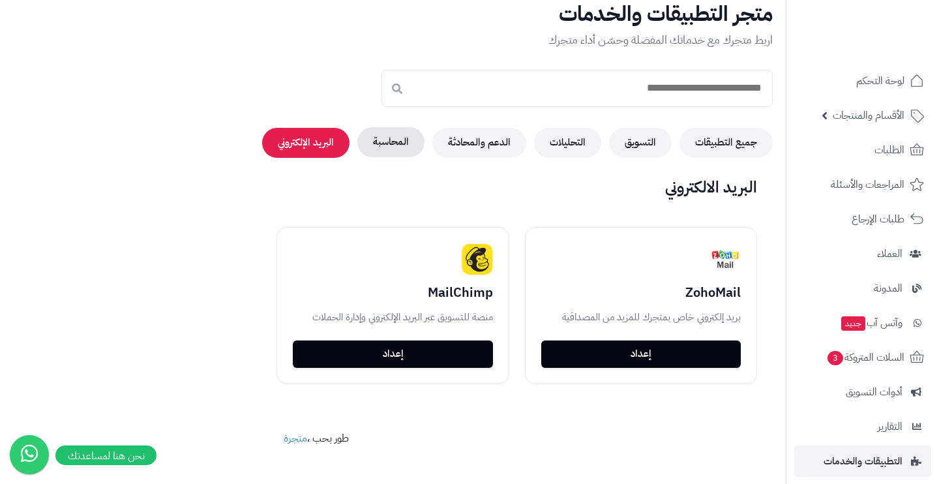
click at [390, 149] on button "المحاسبة" at bounding box center [390, 142] width 67 height 30
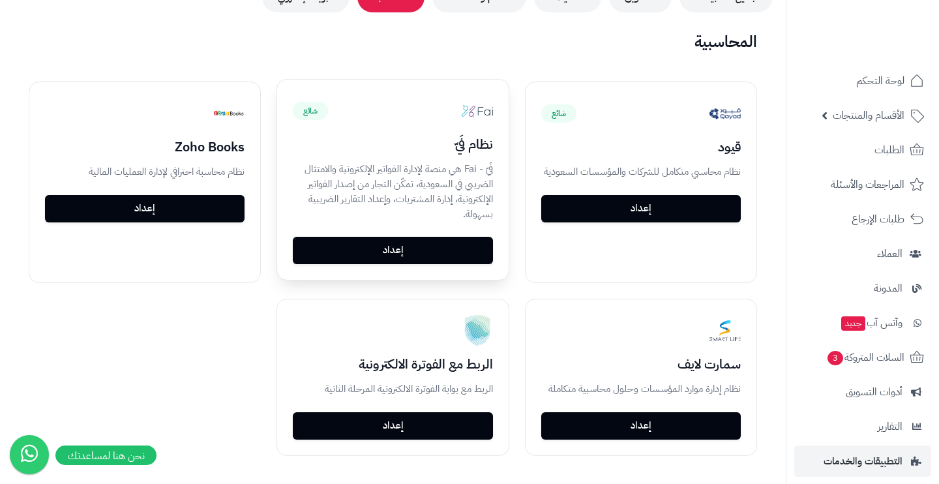
scroll to position [216, 0]
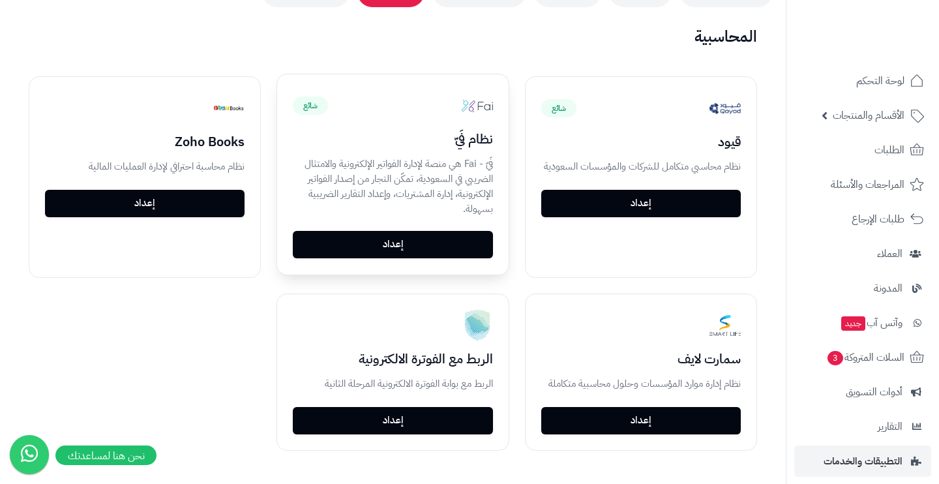
click at [473, 244] on link "إعداد" at bounding box center [392, 244] width 199 height 27
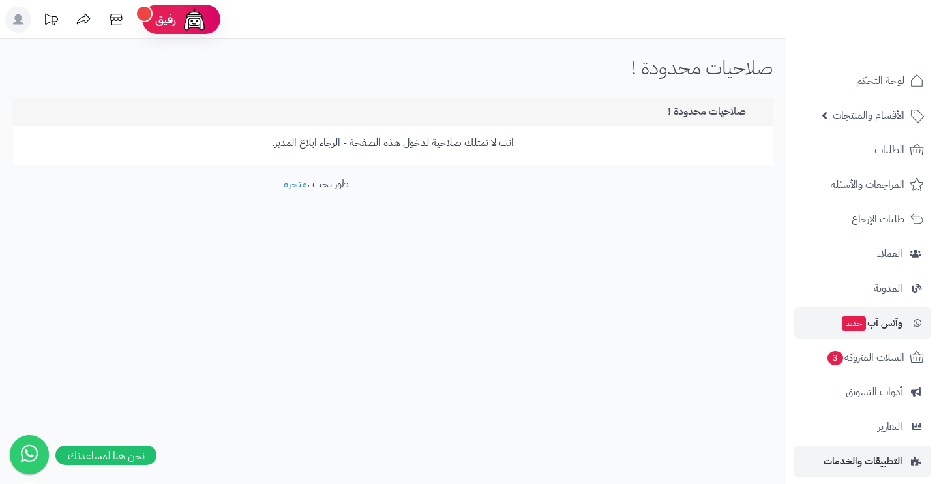
click at [904, 324] on link "وآتس آب جديد" at bounding box center [862, 322] width 137 height 31
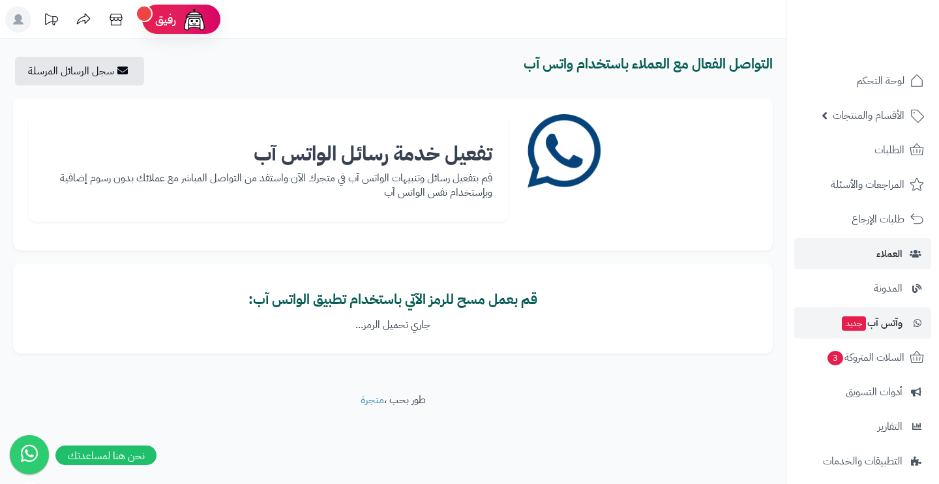
click at [875, 260] on link "العملاء" at bounding box center [862, 253] width 137 height 31
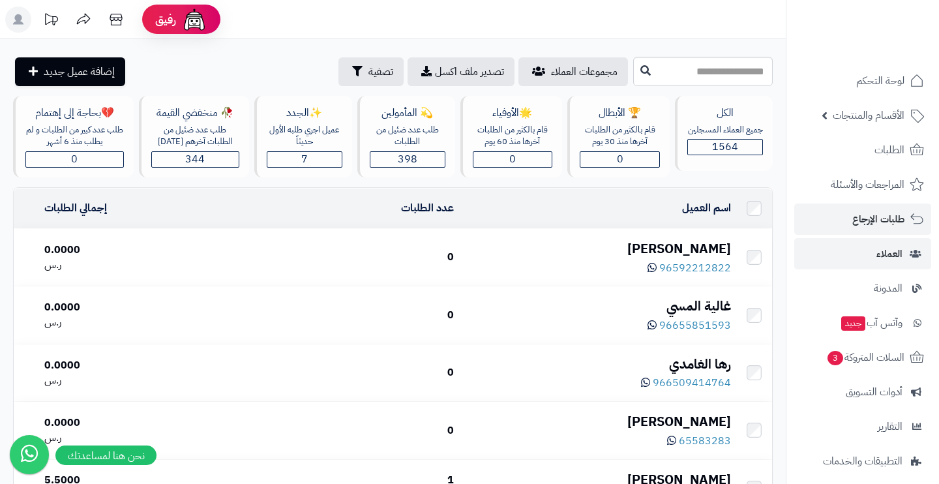
click at [885, 219] on span "طلبات الإرجاع" at bounding box center [878, 219] width 52 height 18
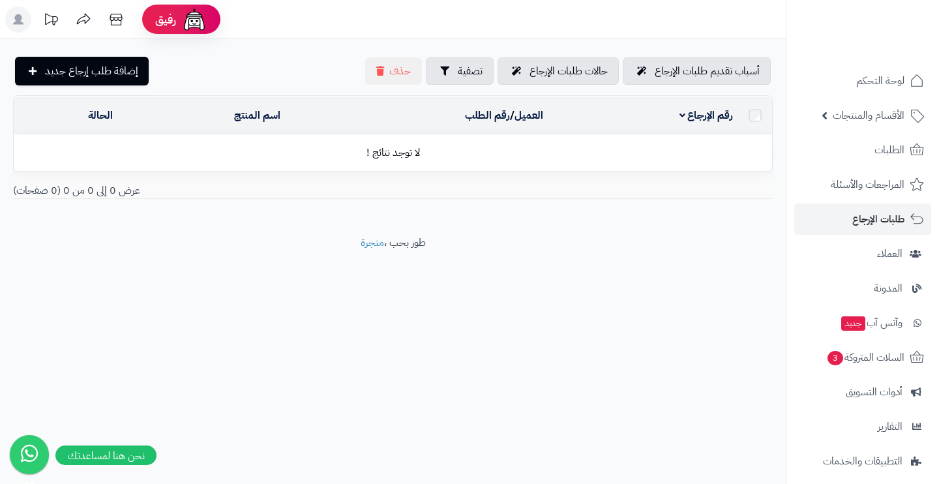
click at [875, 180] on span "المراجعات والأسئلة" at bounding box center [867, 184] width 74 height 18
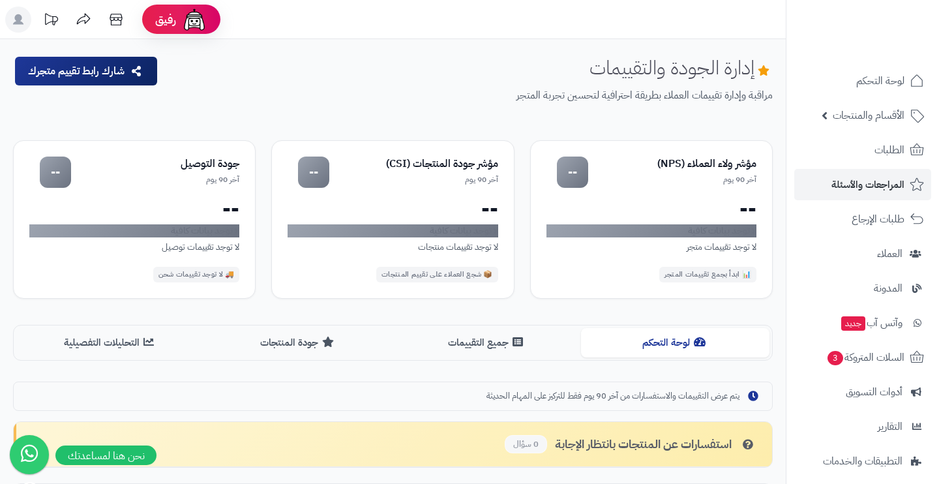
click at [888, 151] on span "الطلبات" at bounding box center [889, 150] width 30 height 18
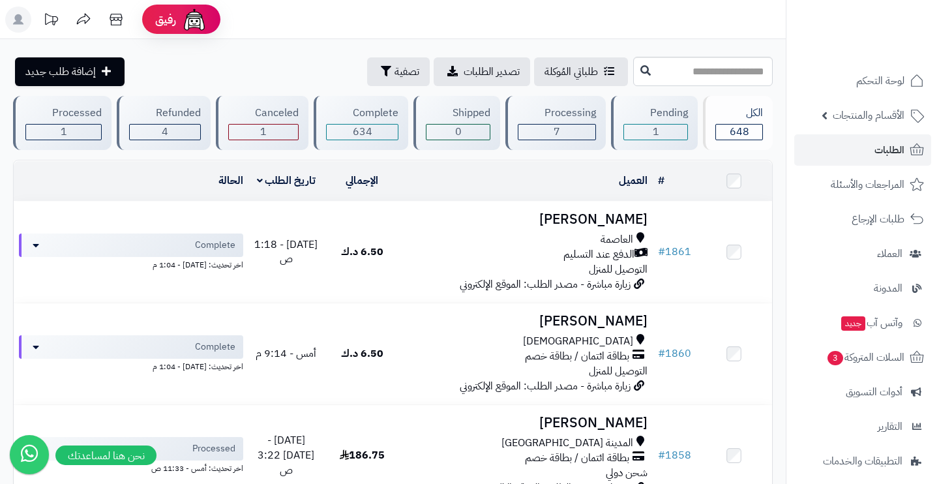
click at [894, 182] on span "المراجعات والأسئلة" at bounding box center [867, 184] width 74 height 18
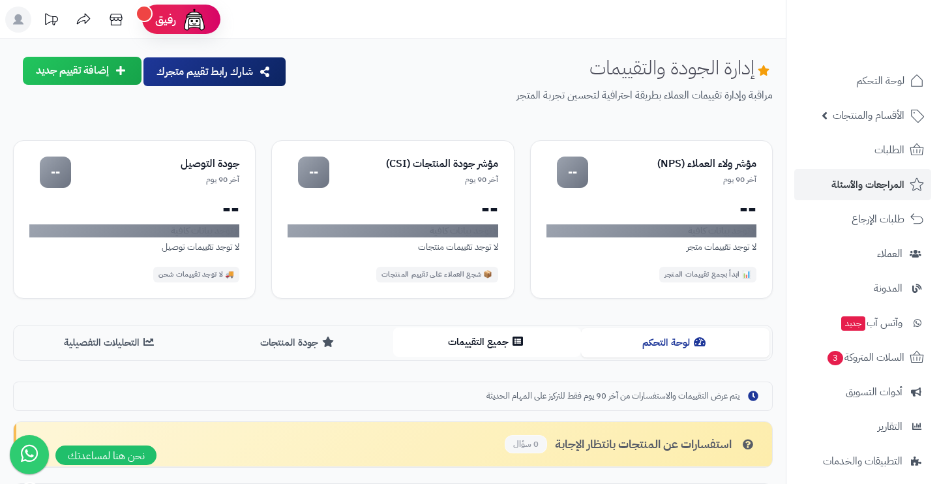
click at [519, 338] on icon at bounding box center [517, 341] width 10 height 10
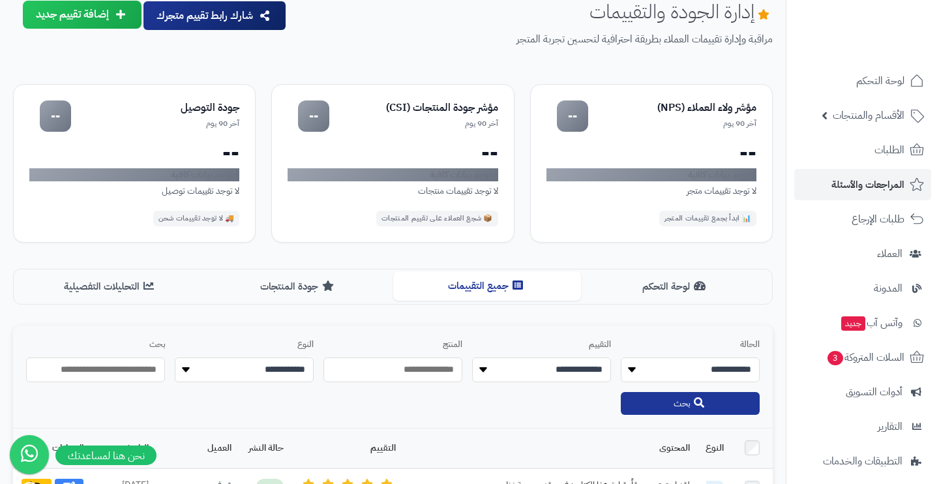
scroll to position [347, 0]
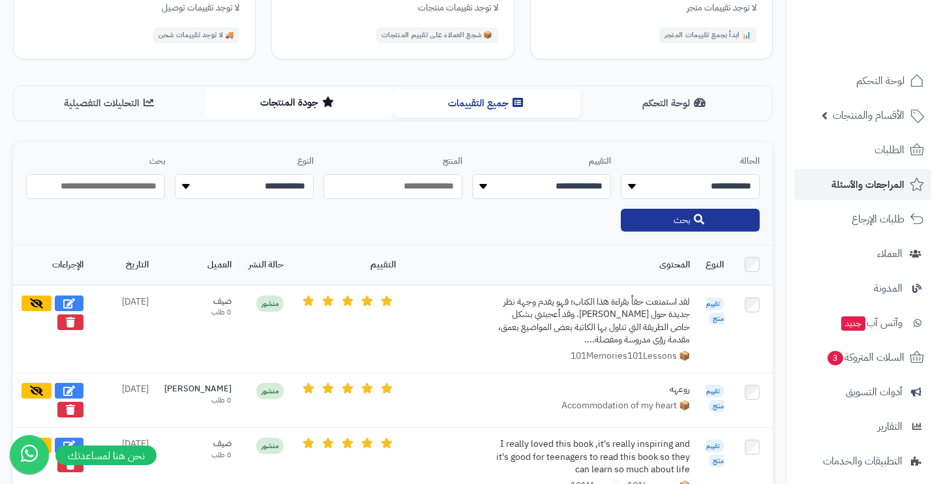
click at [348, 92] on button "جودة المنتجات" at bounding box center [299, 102] width 188 height 29
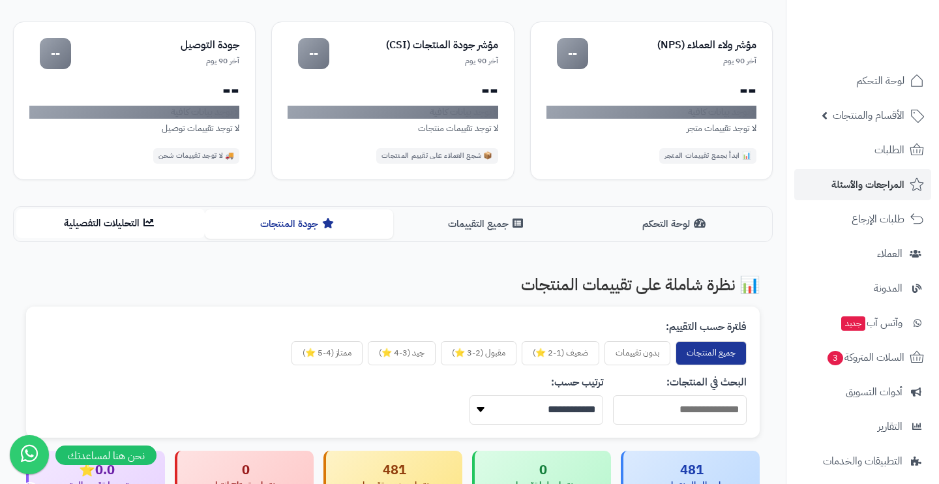
click at [134, 226] on button "التحليلات التفصيلية" at bounding box center [110, 223] width 188 height 29
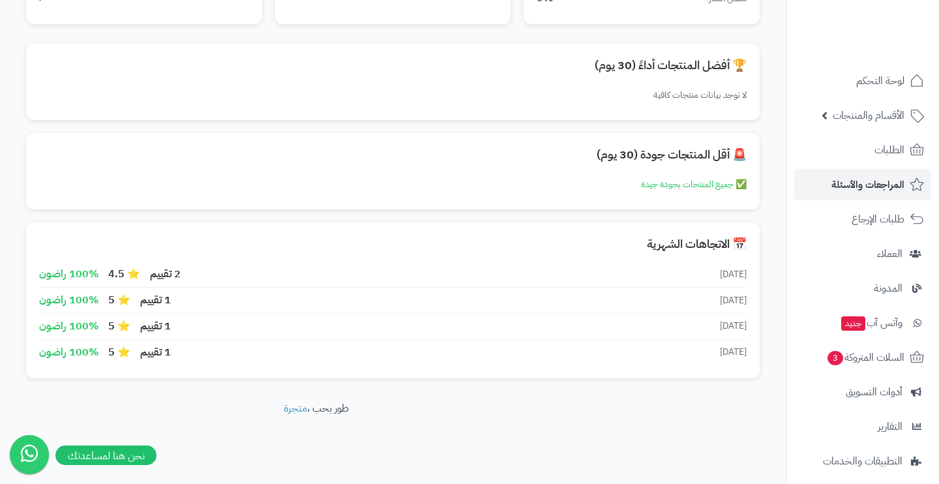
scroll to position [561, 0]
drag, startPoint x: 350, startPoint y: 399, endPoint x: 270, endPoint y: 399, distance: 79.5
click at [270, 401] on footer "طور بحب ، متجرة" at bounding box center [316, 433] width 632 height 65
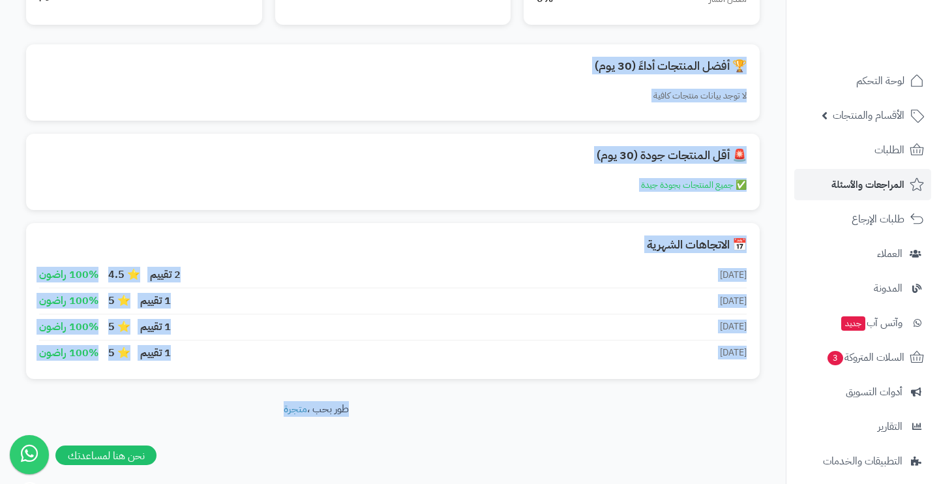
drag, startPoint x: 272, startPoint y: 401, endPoint x: 746, endPoint y: 61, distance: 583.3
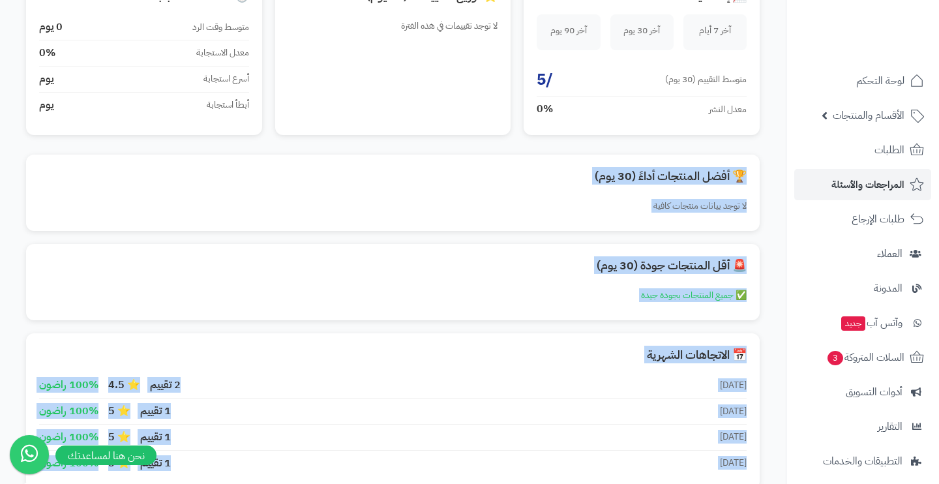
scroll to position [390, 0]
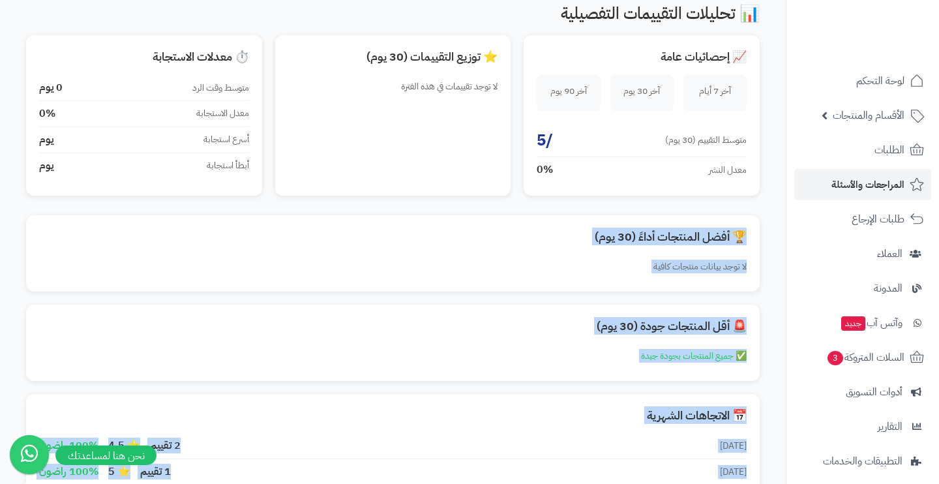
click at [763, 167] on div "📊 تحليلات التقييمات التفصيلية 📈 إحصائيات عامة آخر 7 أيام آخر 30 يوم آخر 90 يوم …" at bounding box center [392, 277] width 759 height 571
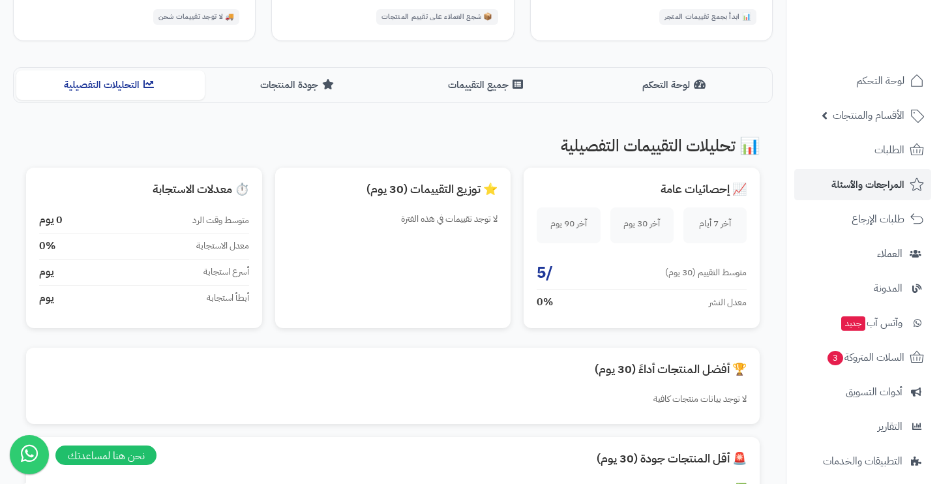
scroll to position [242, 0]
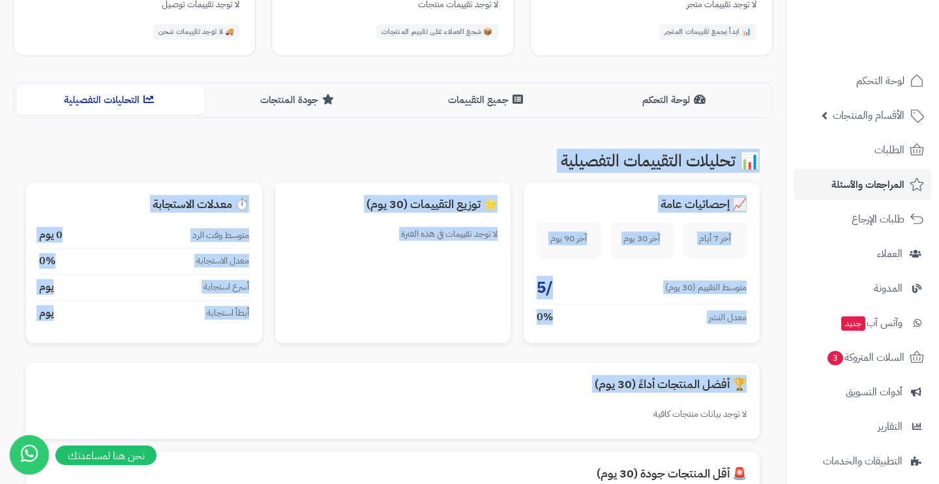
drag, startPoint x: 762, startPoint y: 150, endPoint x: 357, endPoint y: 397, distance: 474.7
click at [357, 397] on div "📊 تحليلات التقييمات التفصيلية 📈 إحصائيات عامة آخر 7 أيام آخر 30 يوم آخر 90 يوم …" at bounding box center [392, 424] width 759 height 571
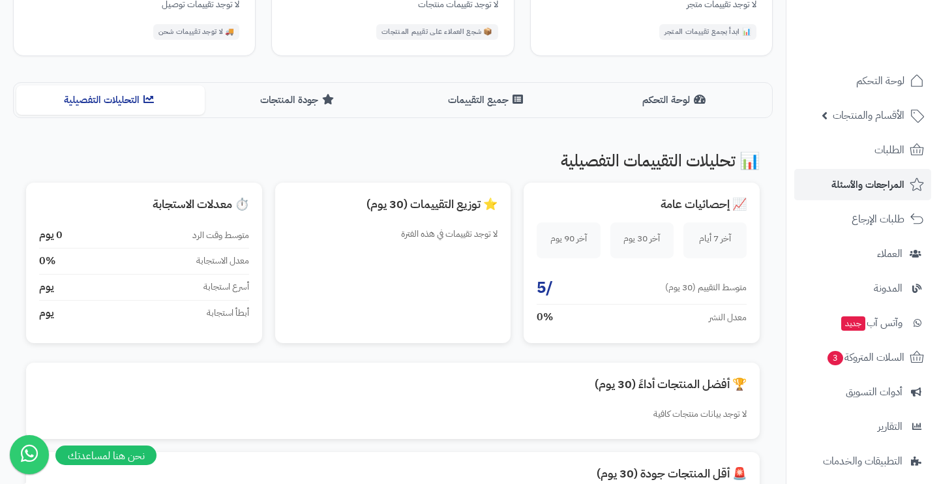
click at [418, 376] on div "🏆 أفضل المنتجات أداءً (30 يوم)" at bounding box center [392, 383] width 707 height 17
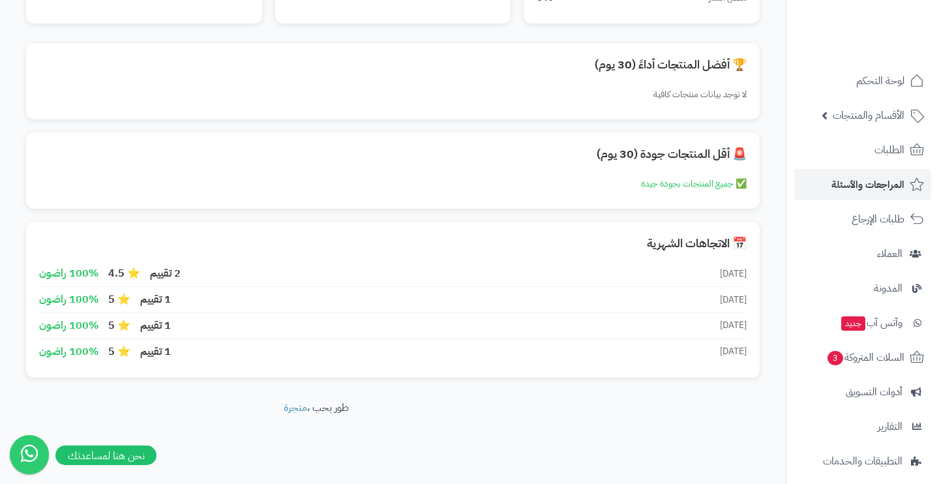
scroll to position [561, 0]
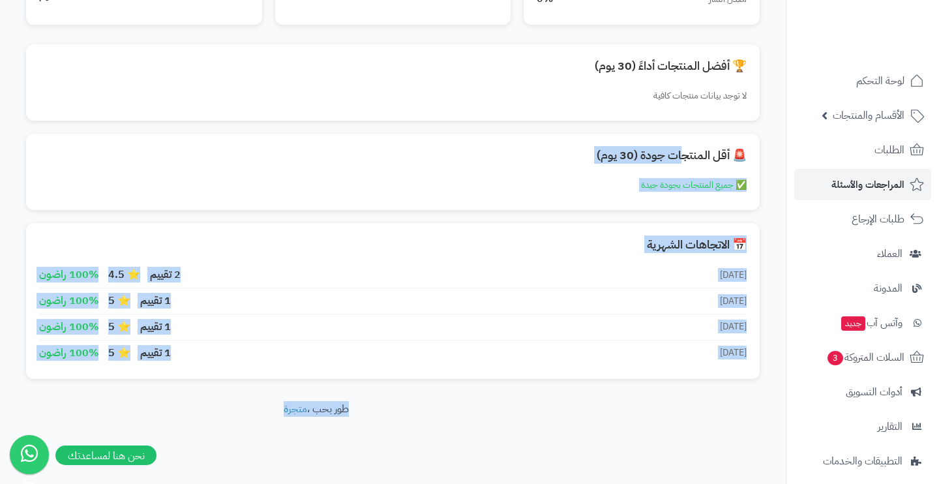
drag, startPoint x: 202, startPoint y: 406, endPoint x: 672, endPoint y: 152, distance: 534.3
click at [757, 135] on div "🚨 أقل المنتجات جودة (30 يوم) ✅ جميع المنتجات بجودة جيدة" at bounding box center [392, 172] width 733 height 76
drag, startPoint x: 757, startPoint y: 135, endPoint x: 277, endPoint y: 416, distance: 556.2
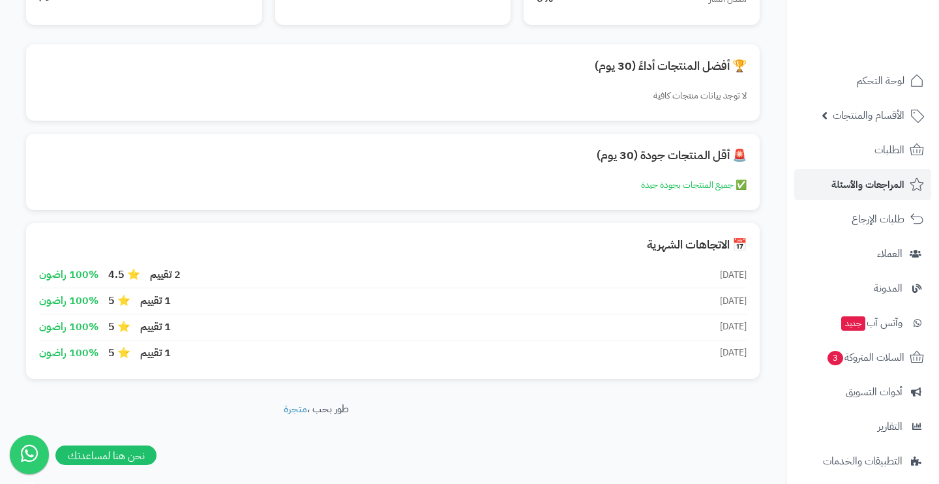
click at [265, 439] on footer "طور بحب ، متجرة" at bounding box center [316, 433] width 632 height 65
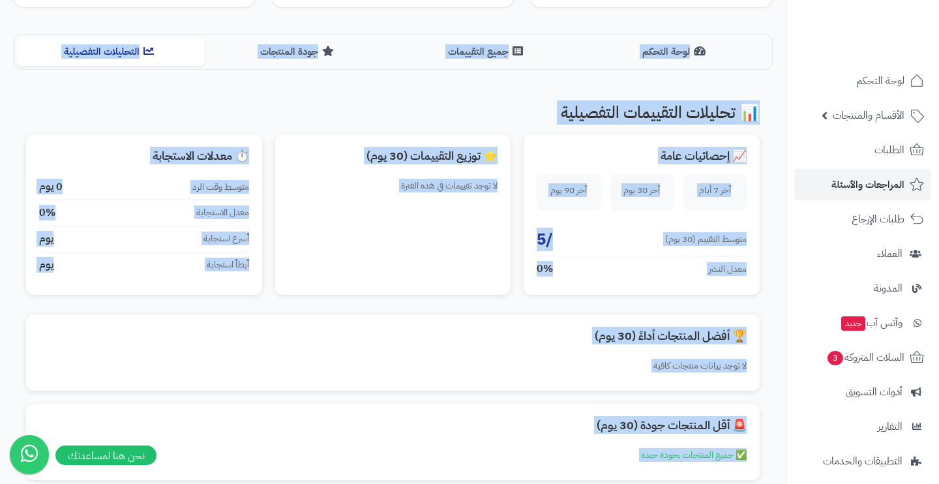
scroll to position [245, 0]
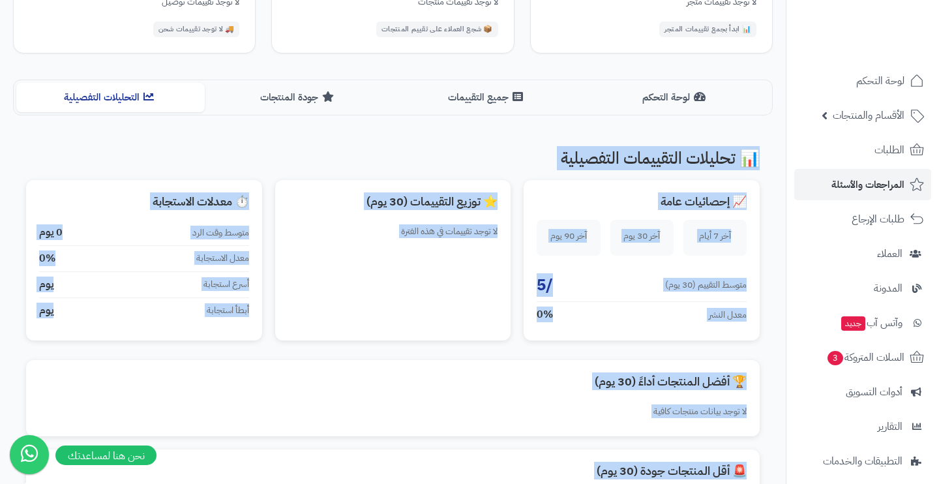
drag, startPoint x: 265, startPoint y: 431, endPoint x: 769, endPoint y: 123, distance: 590.6
click at [769, 123] on div "إدارة الجودة والتقييمات مراقبة وإدارة تقييمات العملاء بطريقة احترافية لتحسين تج…" at bounding box center [392, 301] width 785 height 1014
click at [769, 123] on div "إدارة الجودة والتقييمات مراقبة وإدارة تقييمات العملاء بطريقة احترافية لتحسين تج…" at bounding box center [392, 260] width 785 height 896
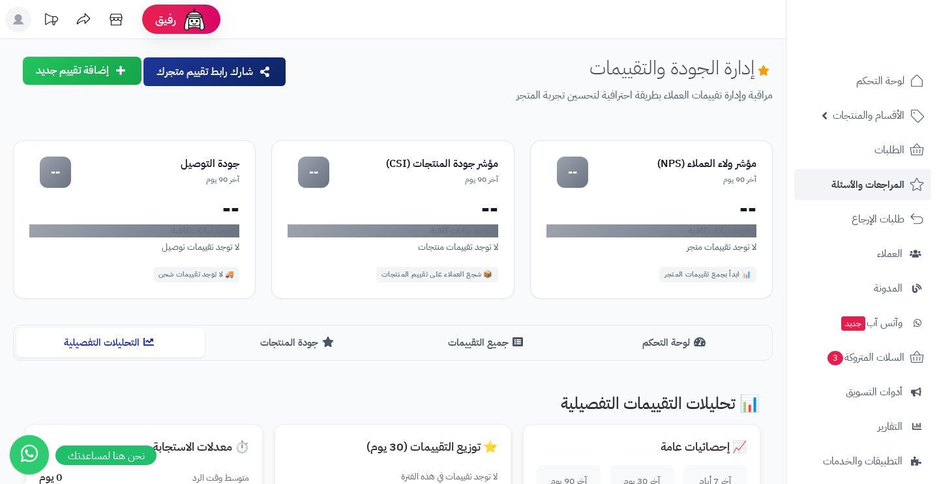
scroll to position [0, 0]
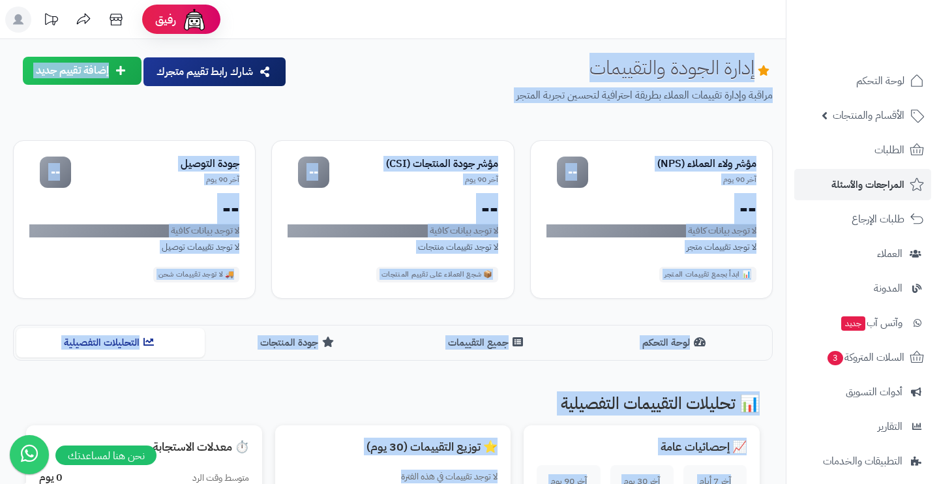
drag, startPoint x: 778, startPoint y: 53, endPoint x: 287, endPoint y: 480, distance: 650.4
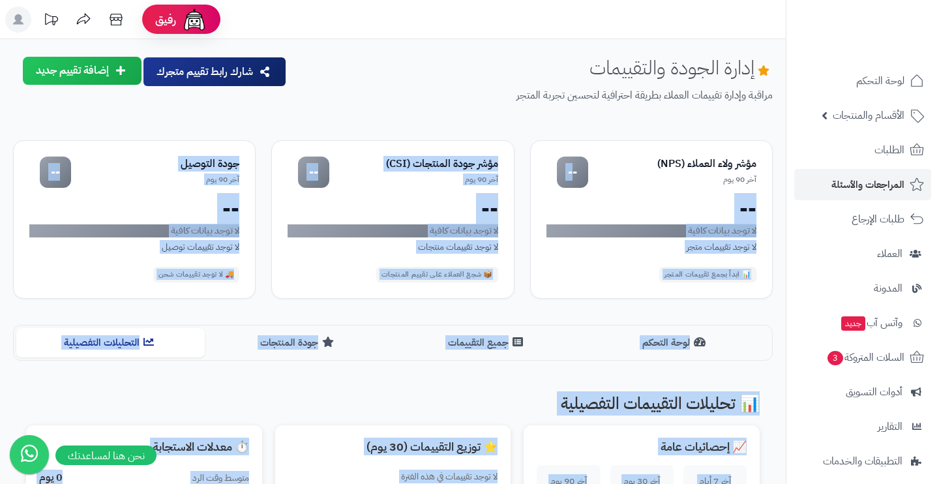
drag, startPoint x: 168, startPoint y: 424, endPoint x: 559, endPoint y: 130, distance: 488.3
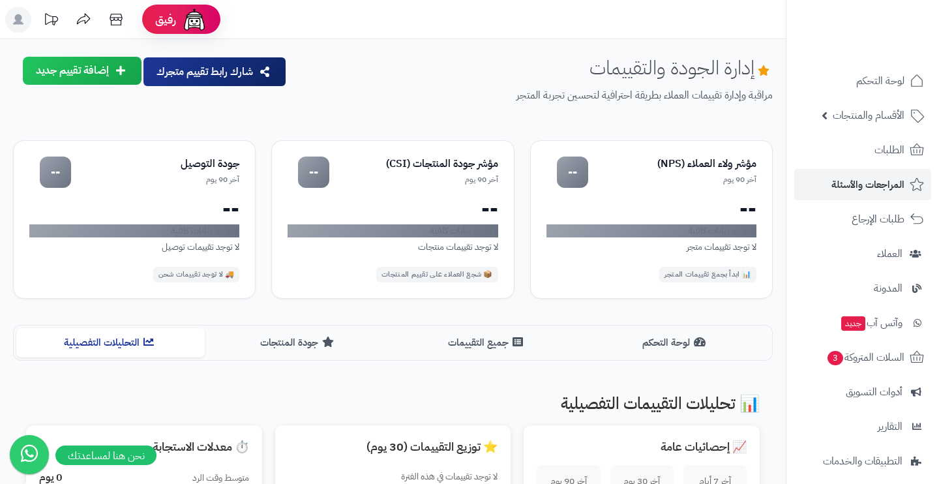
click at [557, 96] on p "مراقبة وإدارة تقييمات العملاء بطريقة احترافية لتحسين تجربة المتجر" at bounding box center [534, 95] width 475 height 15
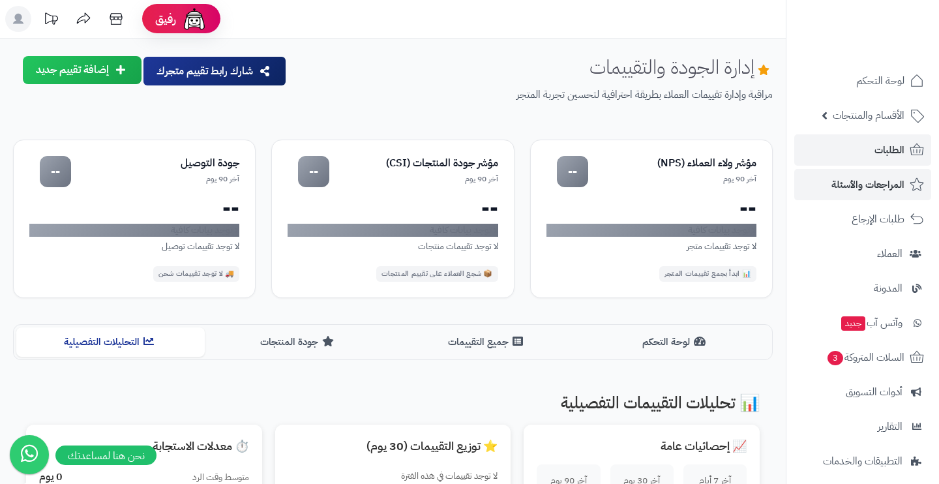
click at [858, 136] on link "الطلبات" at bounding box center [862, 149] width 137 height 31
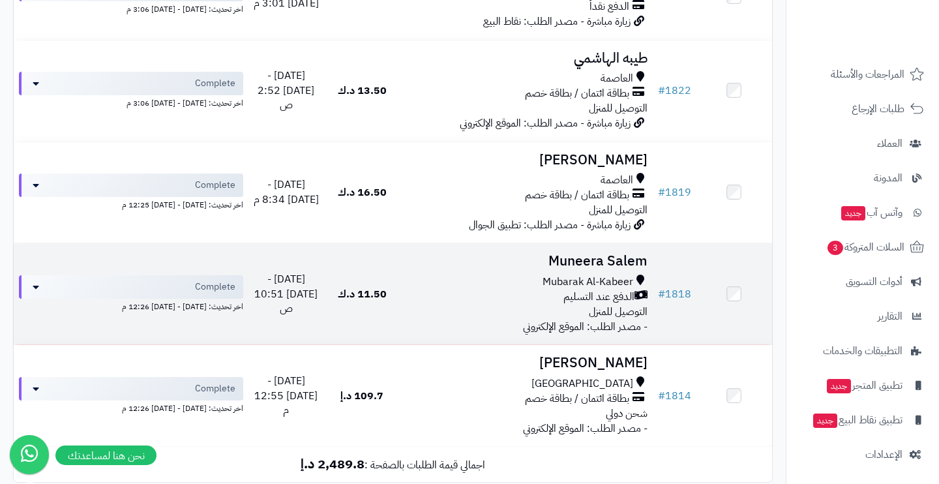
scroll to position [1805, 0]
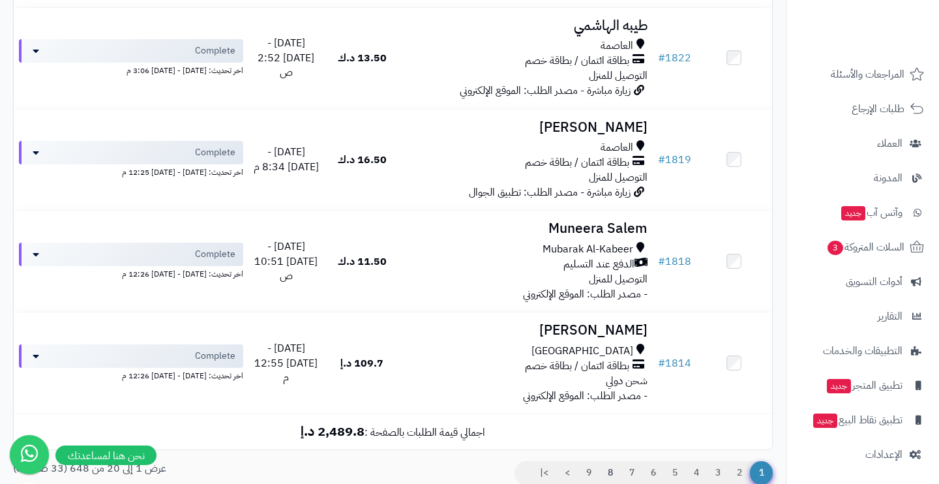
click at [606, 461] on link "8" at bounding box center [610, 472] width 22 height 23
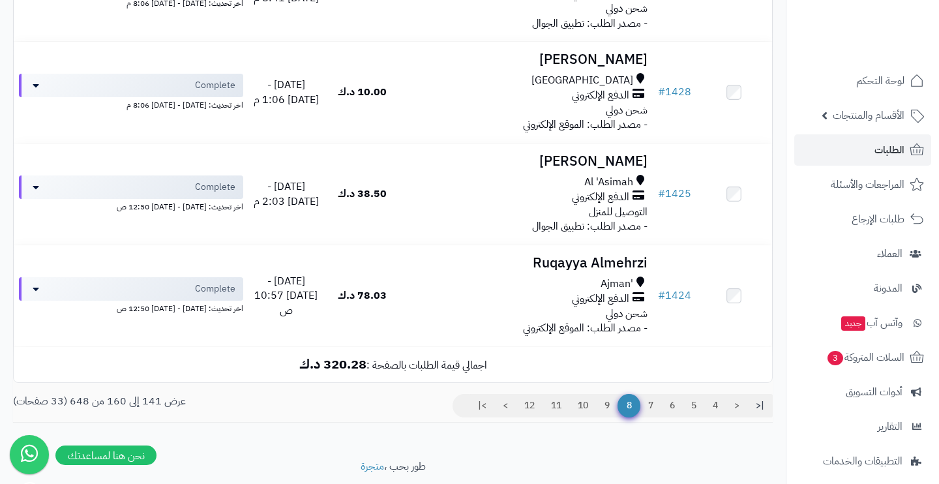
scroll to position [1887, 0]
click at [716, 394] on link "4" at bounding box center [715, 405] width 22 height 23
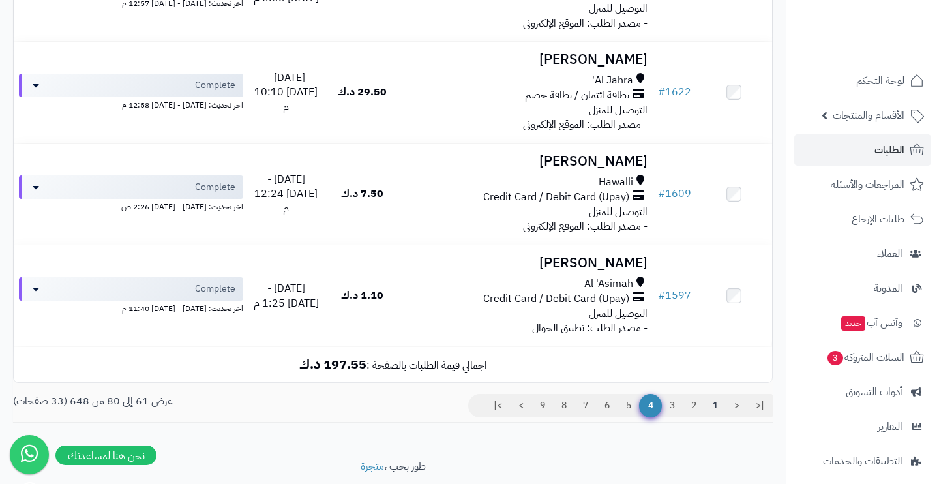
scroll to position [1887, 0]
click at [711, 394] on link "1" at bounding box center [715, 405] width 22 height 23
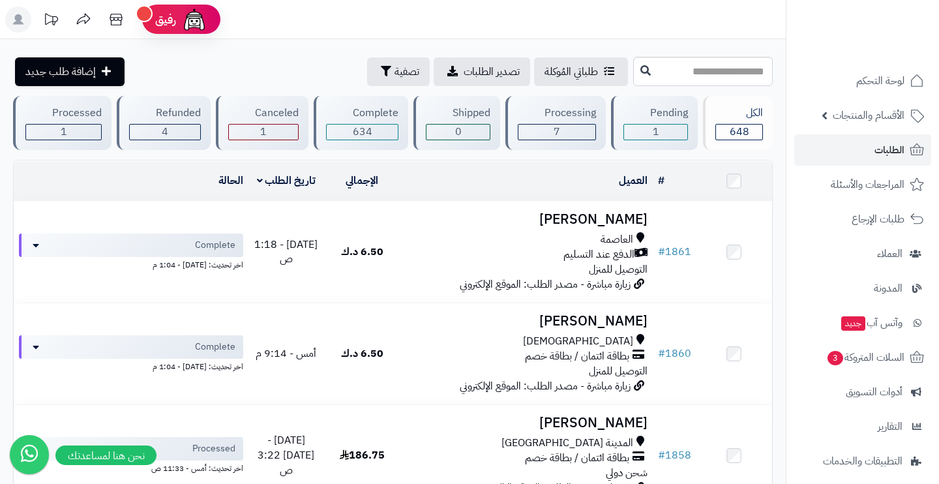
click at [656, 122] on div "Pending 1" at bounding box center [654, 123] width 87 height 54
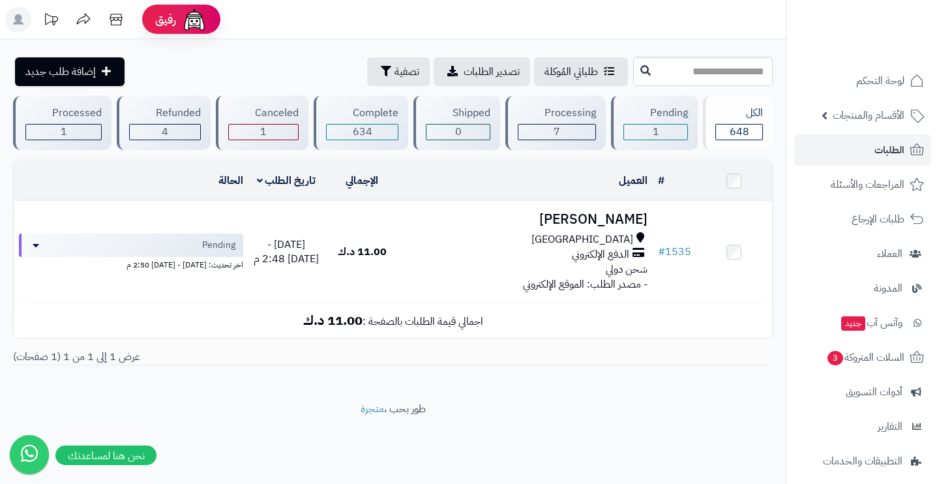
click at [253, 100] on div "Canceled 1" at bounding box center [262, 123] width 93 height 54
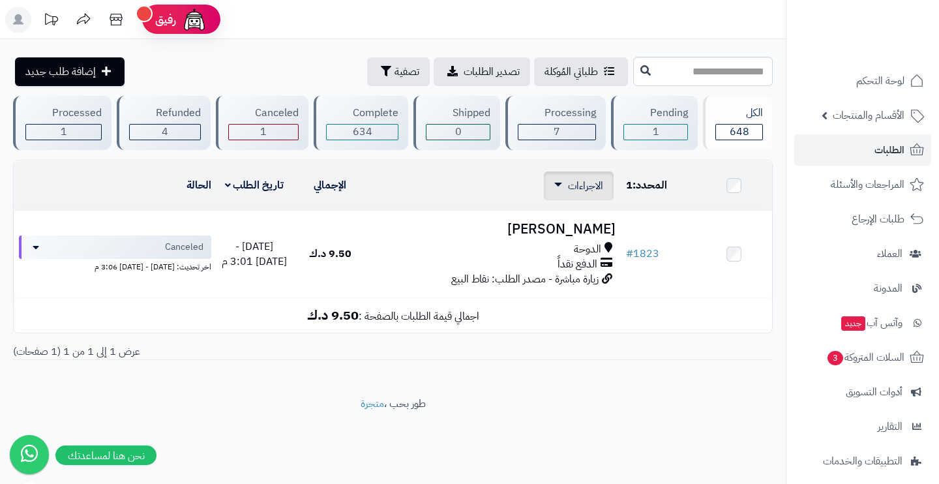
click at [564, 183] on link "الاجراءات" at bounding box center [578, 186] width 49 height 16
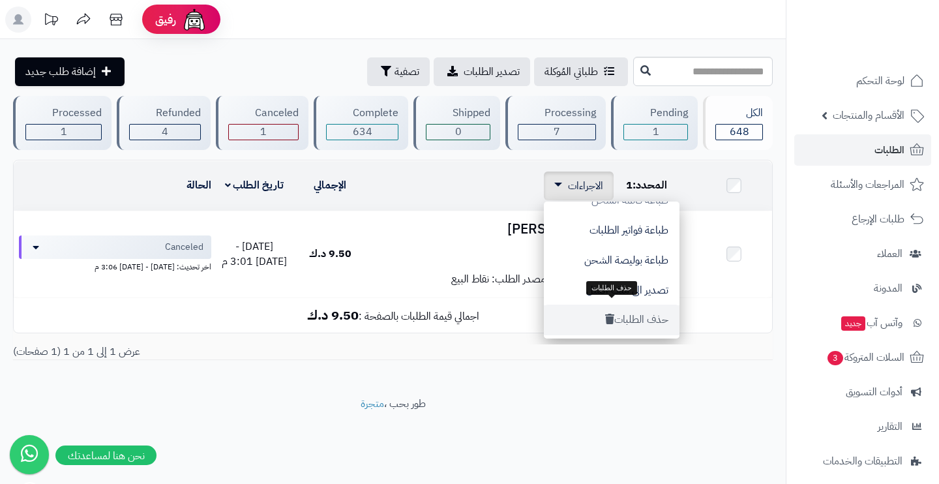
scroll to position [109, 0]
click at [645, 318] on button "حذف الطلبات" at bounding box center [612, 319] width 136 height 30
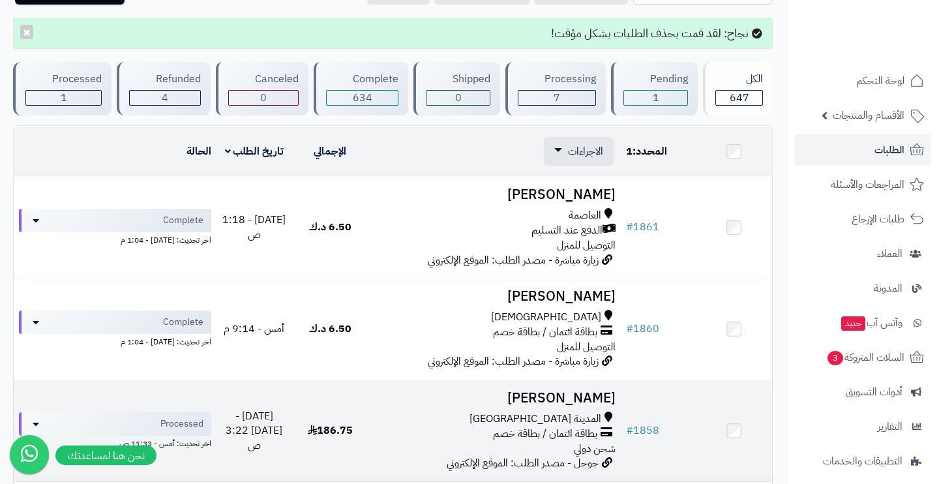
scroll to position [68, 0]
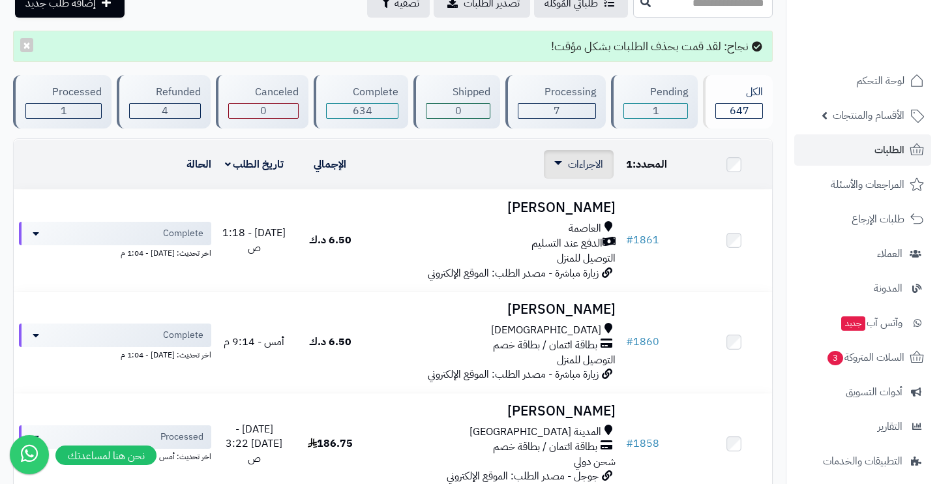
click at [587, 158] on span "الاجراءات" at bounding box center [585, 164] width 35 height 16
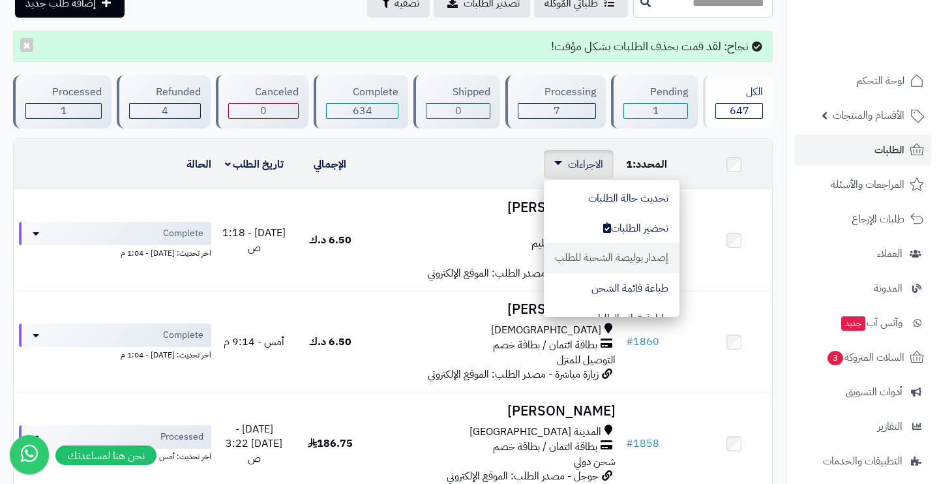
click at [629, 257] on button "إصدار بوليصة الشحنة للطلب" at bounding box center [612, 257] width 136 height 30
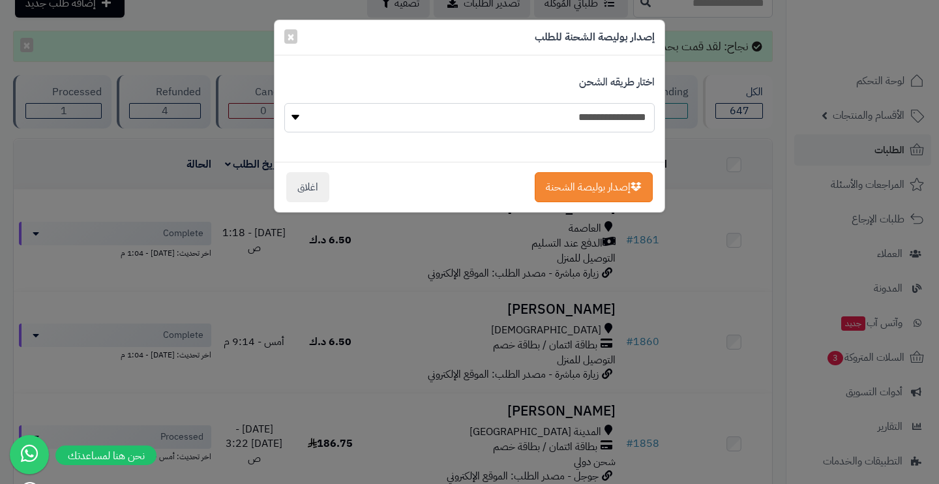
select select "**********"
click at [590, 184] on button "إصدار بوليصة الشحنة" at bounding box center [593, 186] width 118 height 30
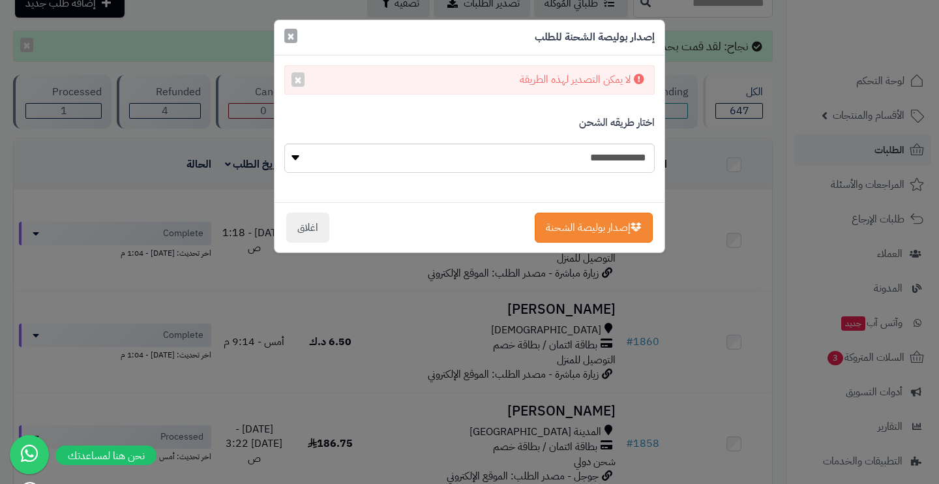
click at [290, 38] on span "×" at bounding box center [291, 36] width 8 height 20
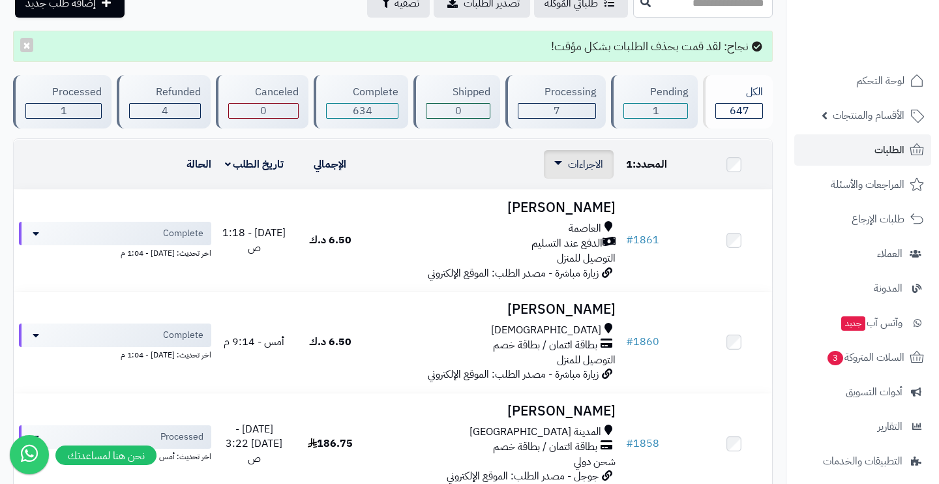
click at [568, 156] on span "الاجراءات" at bounding box center [585, 164] width 35 height 16
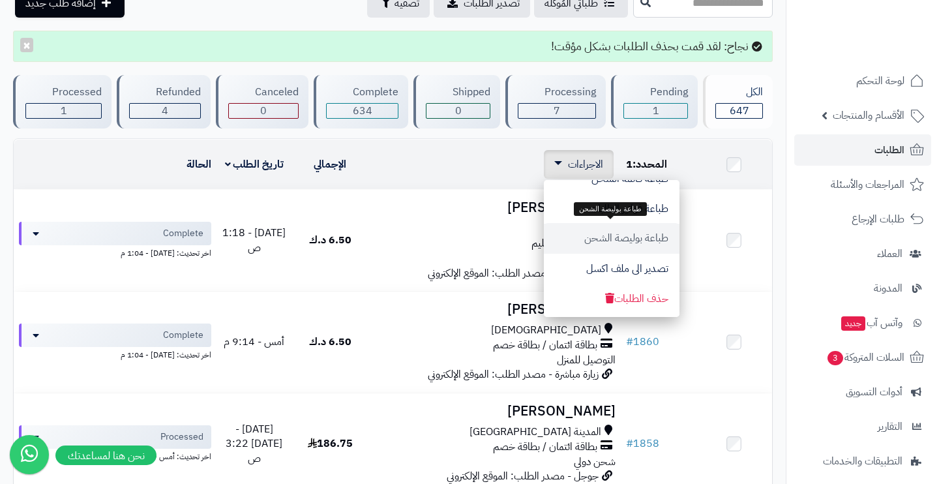
scroll to position [109, 0]
click at [660, 244] on button "طباعة بوليصة الشحن" at bounding box center [612, 238] width 136 height 30
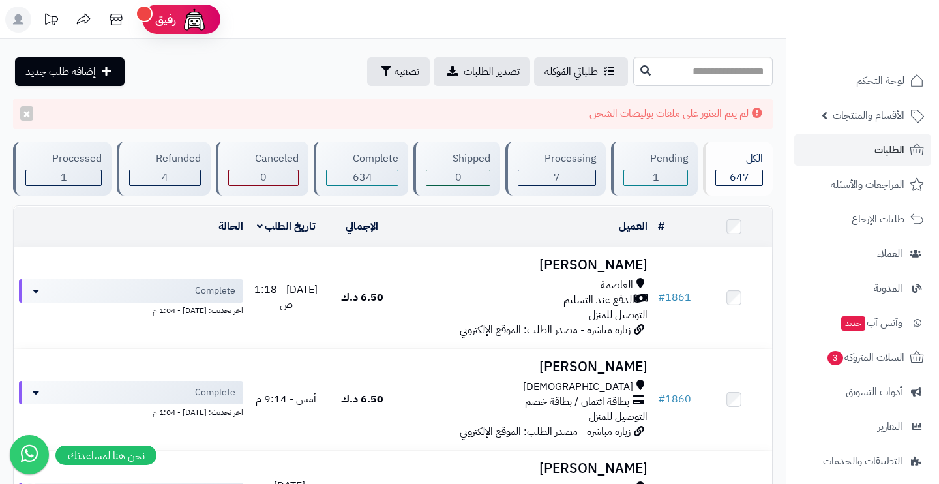
click at [124, 20] on icon at bounding box center [116, 20] width 26 height 26
click at [717, 78] on input "text" at bounding box center [702, 71] width 139 height 29
type input "*********"
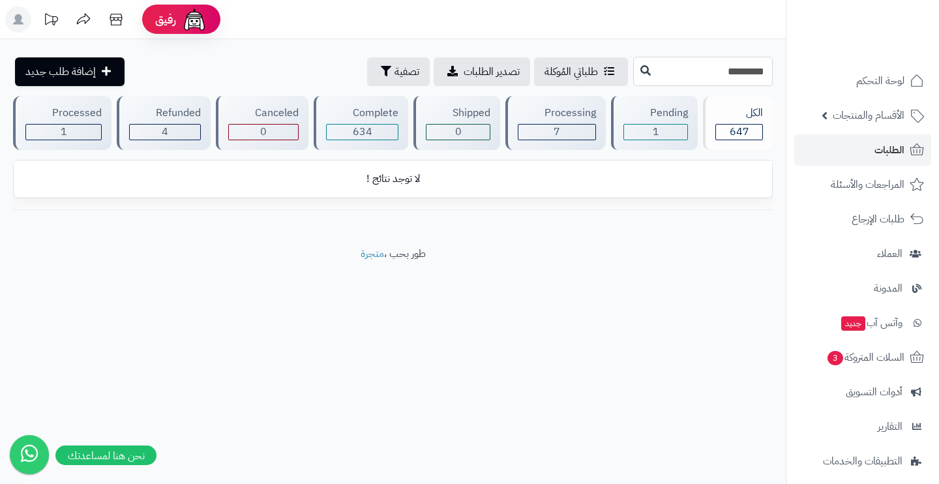
click at [701, 65] on input "*********" at bounding box center [702, 71] width 139 height 29
type input "*"
type input "*****"
click at [711, 67] on input "*****" at bounding box center [702, 71] width 139 height 29
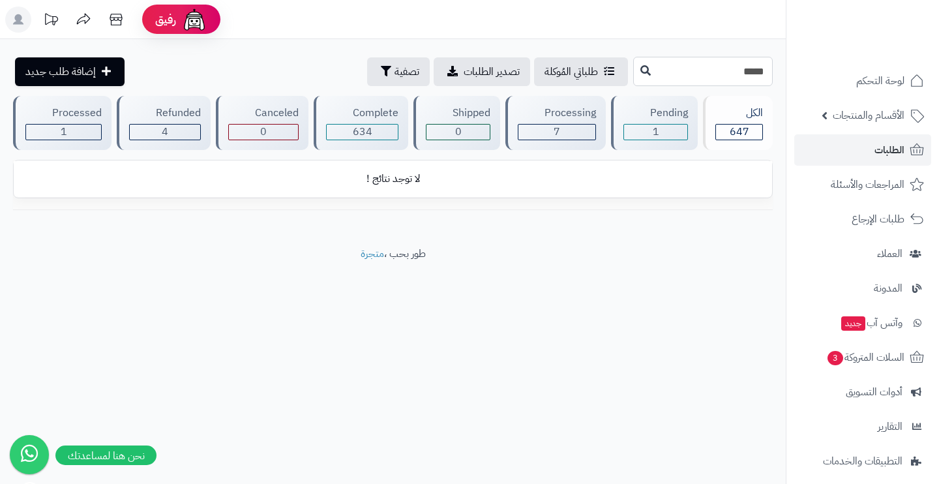
click at [711, 67] on input "*****" at bounding box center [702, 71] width 139 height 29
type input "*****"
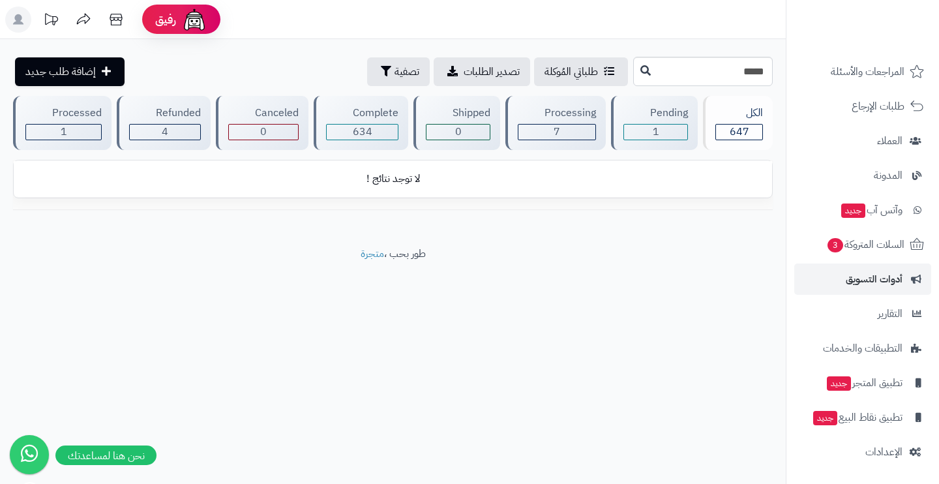
scroll to position [113, 0]
click at [871, 261] on ul "لوحة التحكم الأقسام والمنتجات المنتجات الأقسام الماركات مواصفات المنتجات مواصفا…" at bounding box center [862, 209] width 153 height 515
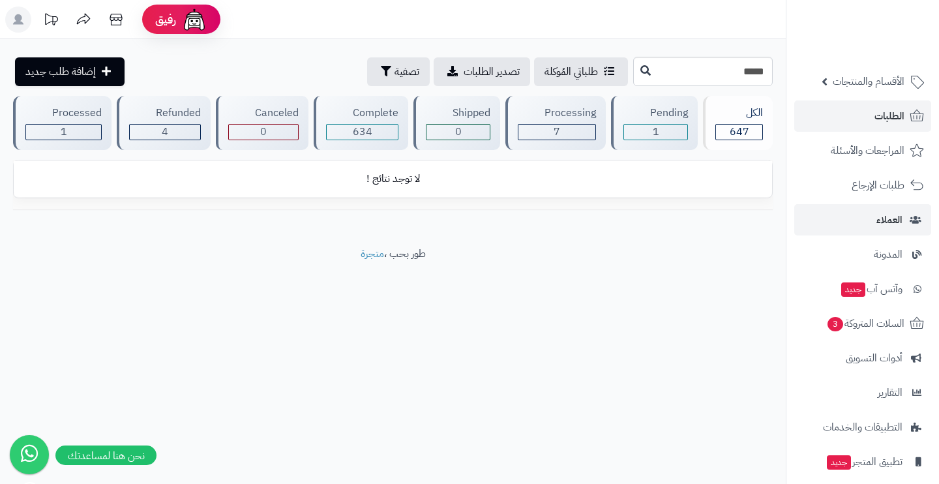
scroll to position [31, 0]
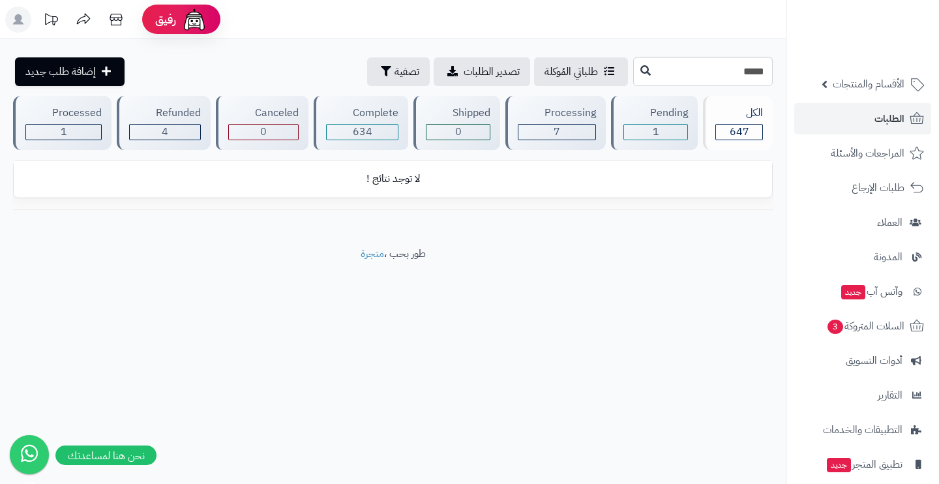
click at [856, 126] on link "الطلبات" at bounding box center [862, 118] width 137 height 31
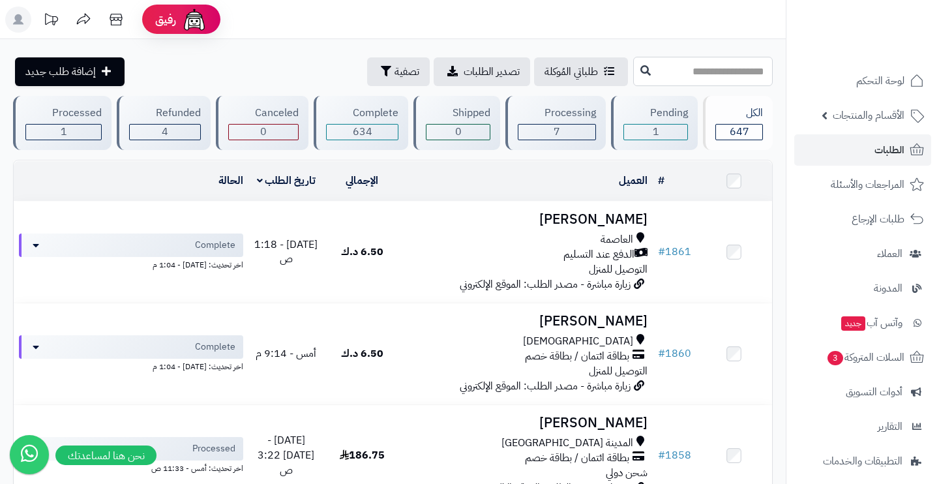
click at [690, 78] on input "text" at bounding box center [702, 71] width 139 height 29
type input "*"
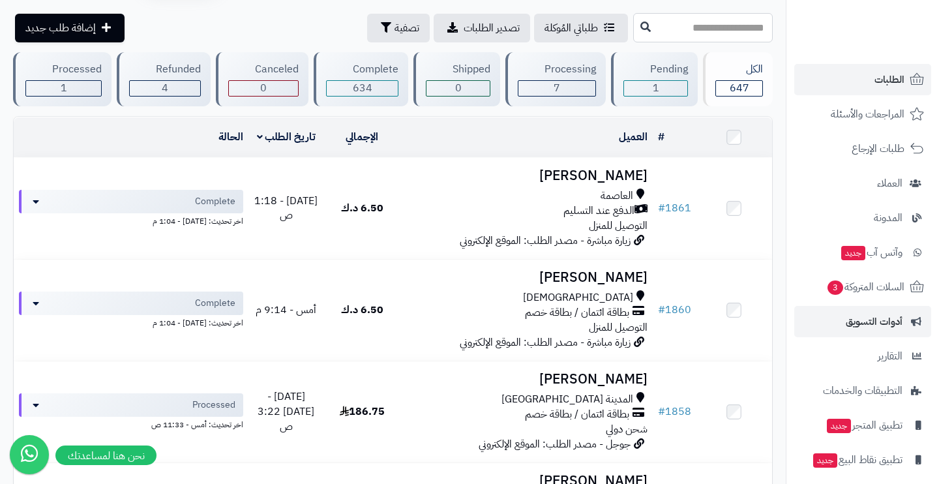
scroll to position [36, 0]
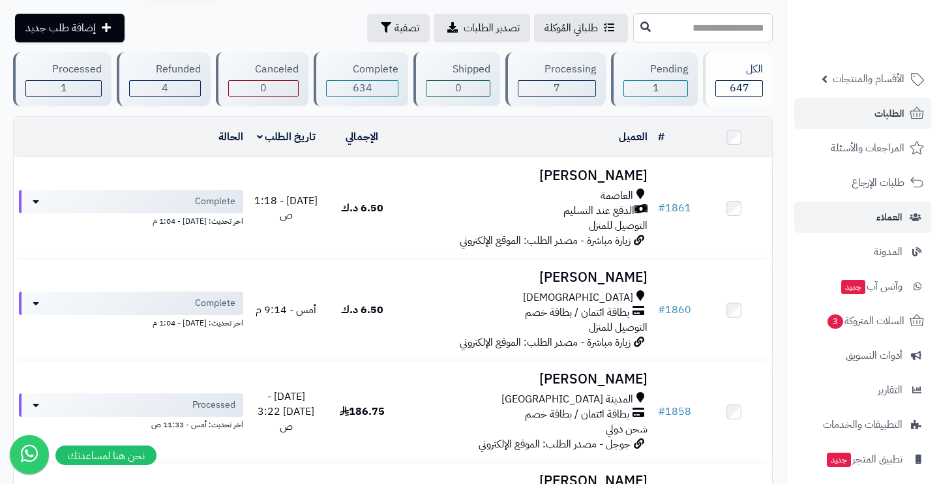
click at [872, 226] on link "العملاء" at bounding box center [862, 216] width 137 height 31
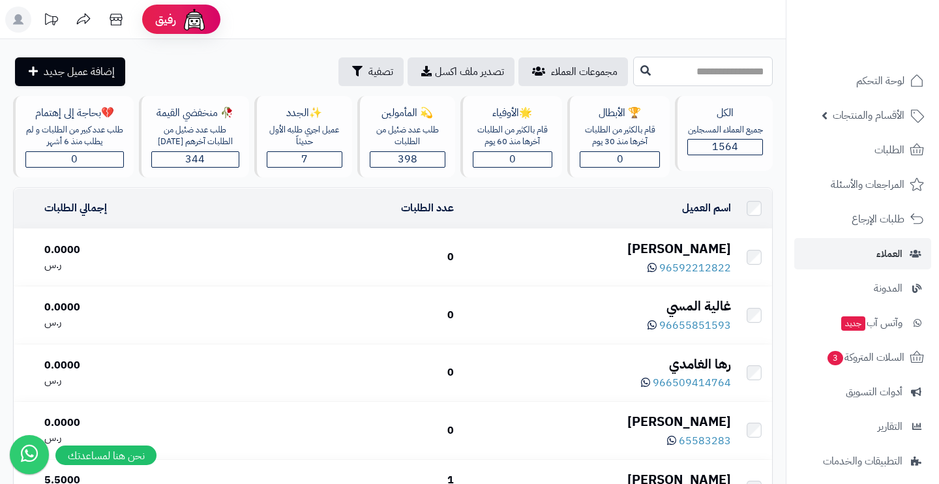
click at [688, 57] on input "text" at bounding box center [702, 71] width 139 height 29
type input "*******"
click at [640, 73] on icon at bounding box center [645, 70] width 10 height 10
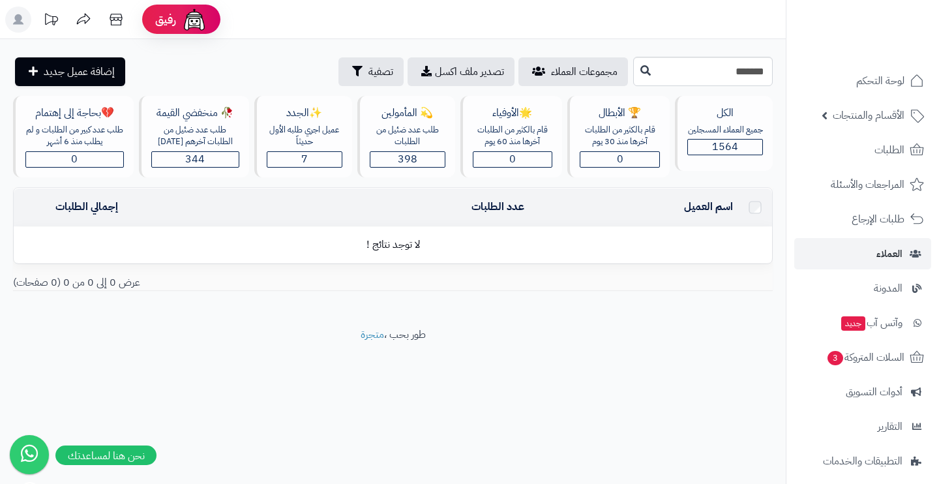
click at [633, 64] on input "*******" at bounding box center [702, 71] width 139 height 29
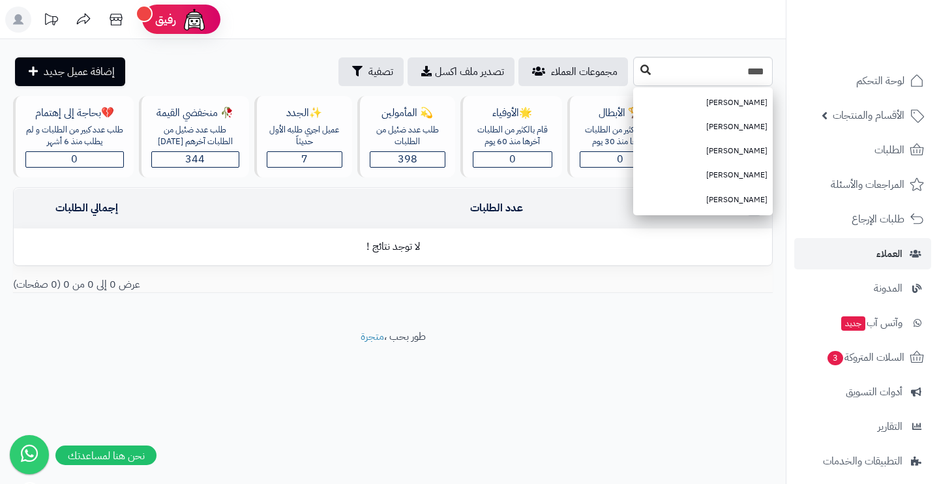
type input "****"
click at [640, 73] on icon at bounding box center [645, 70] width 10 height 10
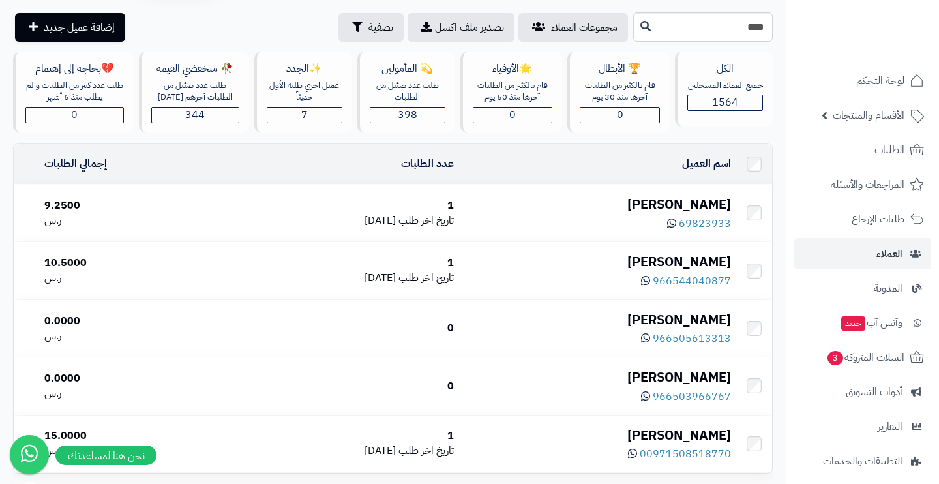
scroll to position [38, 0]
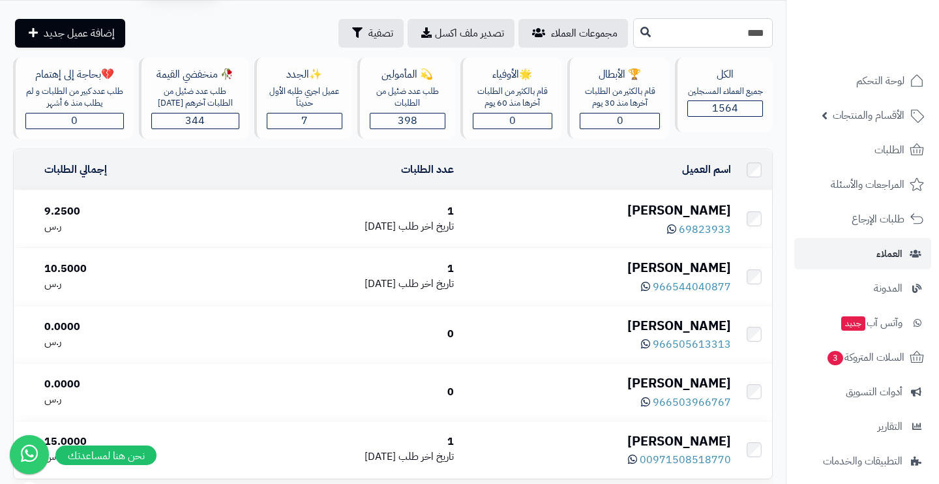
click at [649, 38] on input "****" at bounding box center [702, 32] width 139 height 29
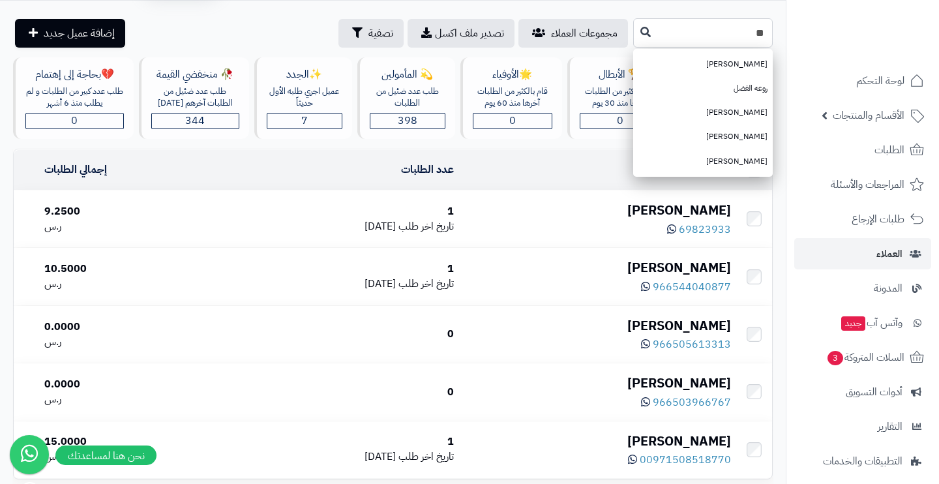
type input "*"
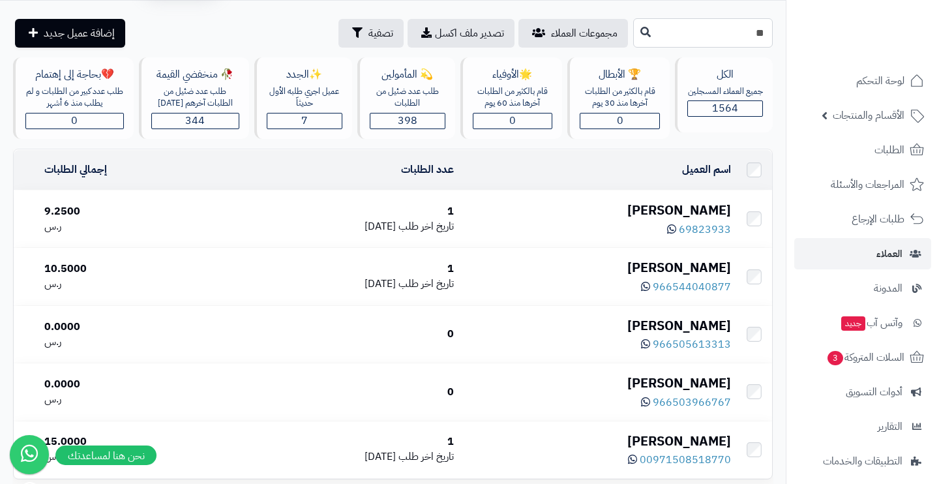
type input "*"
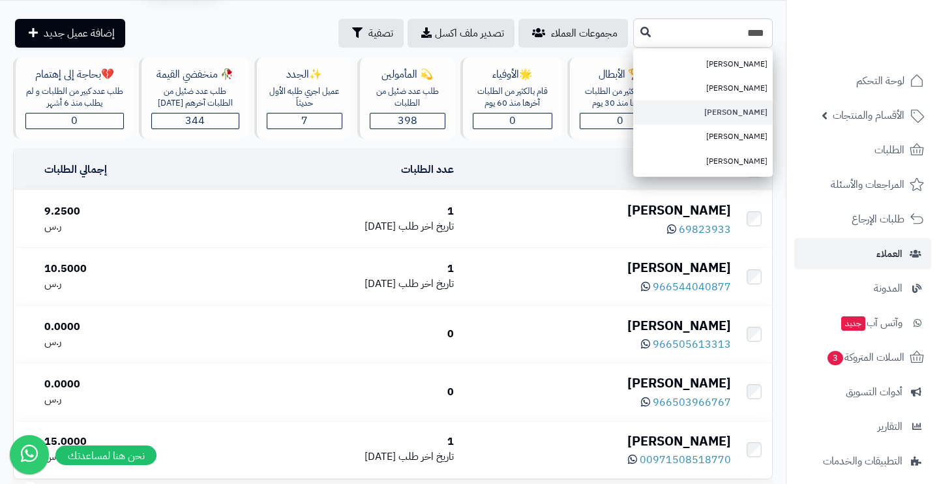
click at [703, 115] on link "ميثاء البدواوي" at bounding box center [702, 112] width 139 height 24
type input "**********"
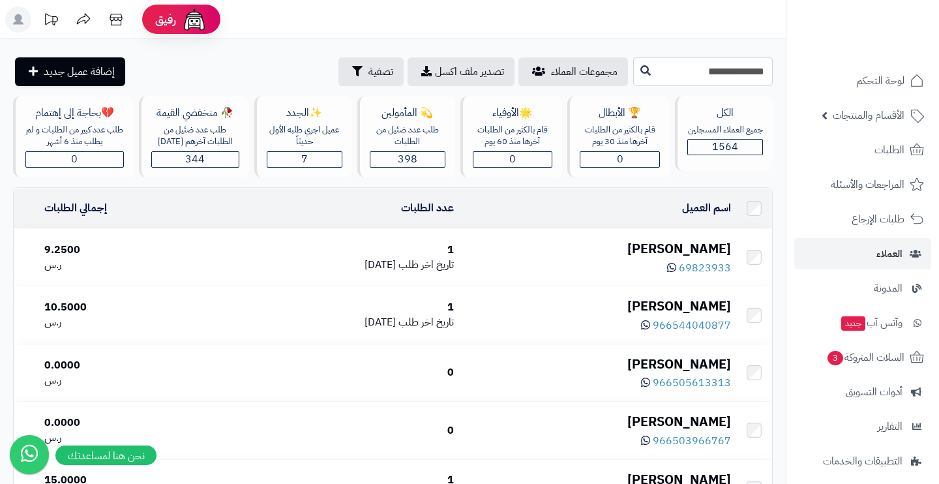
scroll to position [0, 0]
click at [732, 131] on div "جميع العملاء المسجلين" at bounding box center [725, 130] width 76 height 12
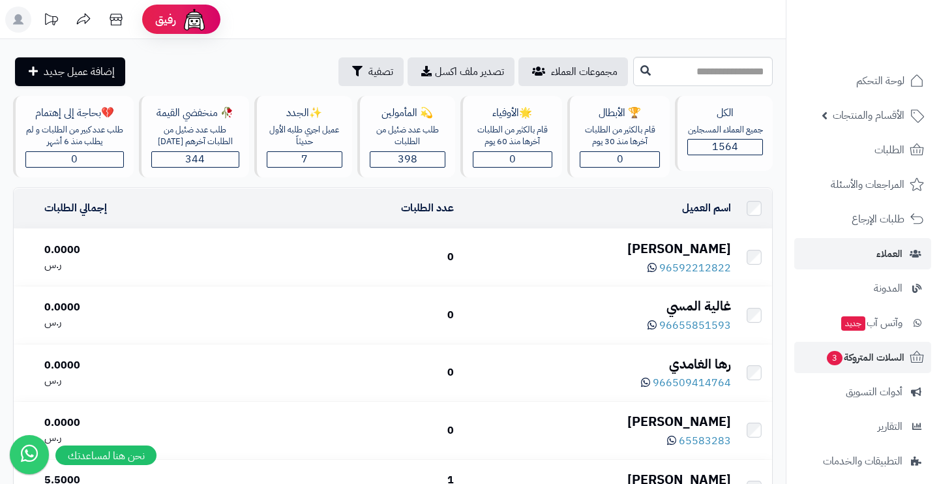
click at [898, 342] on link "السلات المتروكة 3" at bounding box center [862, 357] width 137 height 31
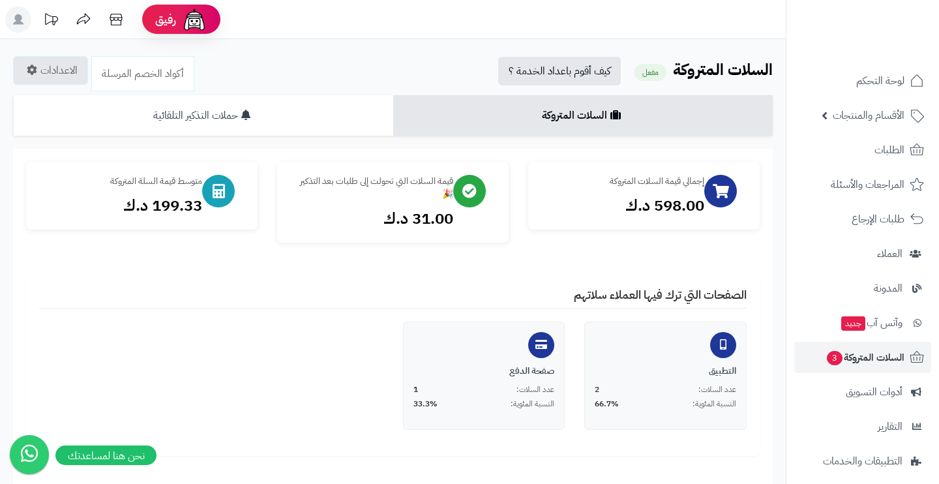
click at [362, 121] on link "حملات التذكير التلقائية" at bounding box center [203, 115] width 380 height 40
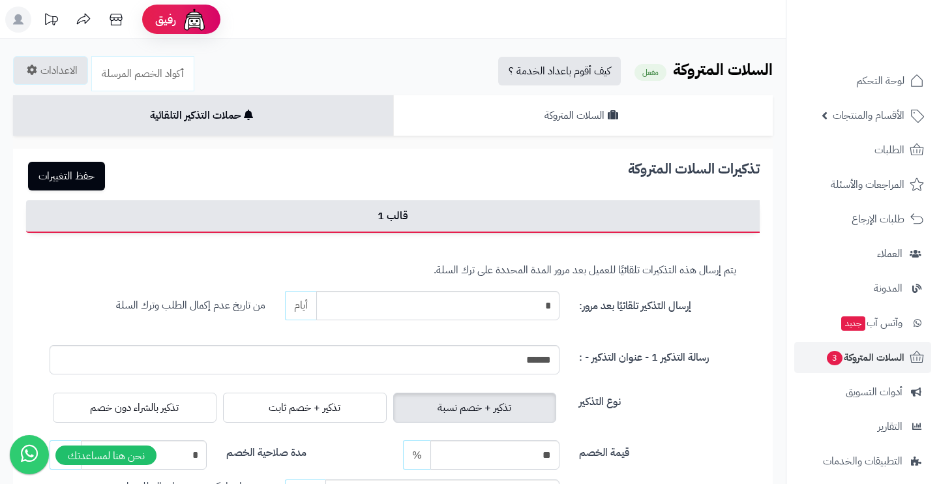
click at [611, 106] on link "السلات المتروكة" at bounding box center [583, 115] width 380 height 40
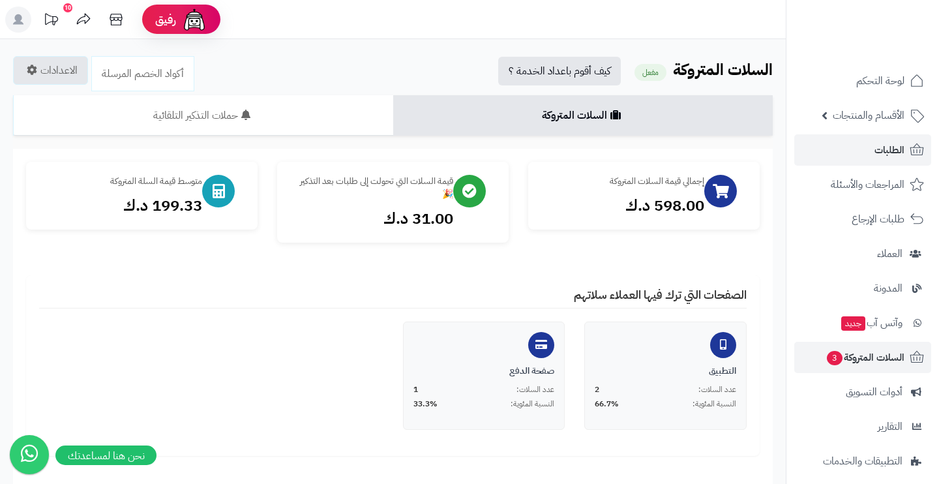
click at [868, 152] on link "الطلبات" at bounding box center [862, 149] width 137 height 31
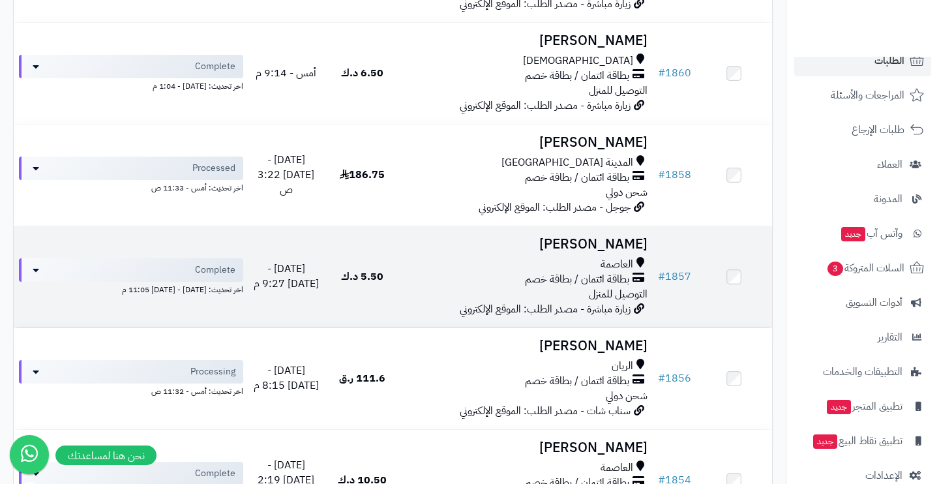
scroll to position [328, 0]
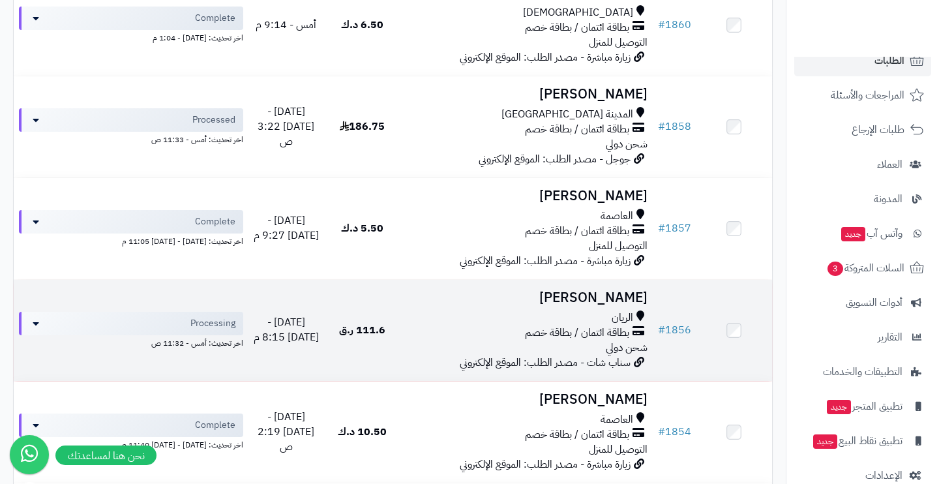
click at [529, 325] on span "بطاقة ائتمان / بطاقة خصم" at bounding box center [577, 332] width 104 height 15
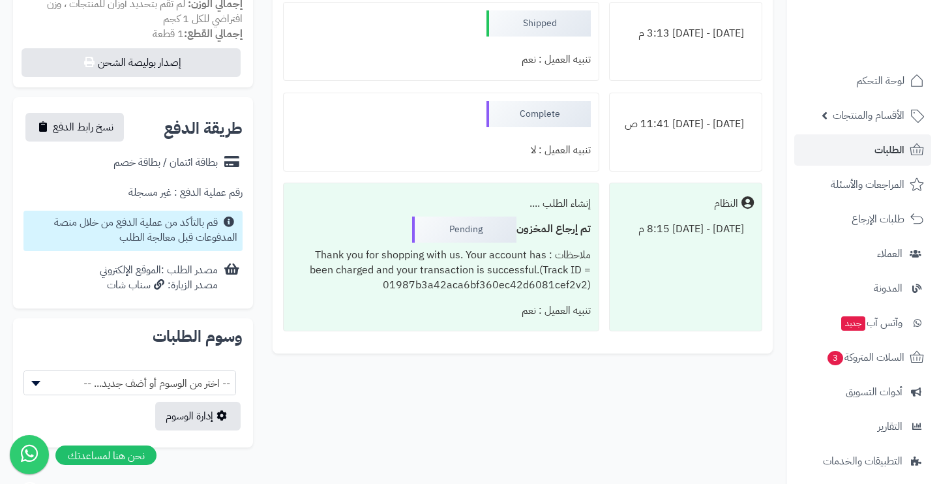
scroll to position [521, 0]
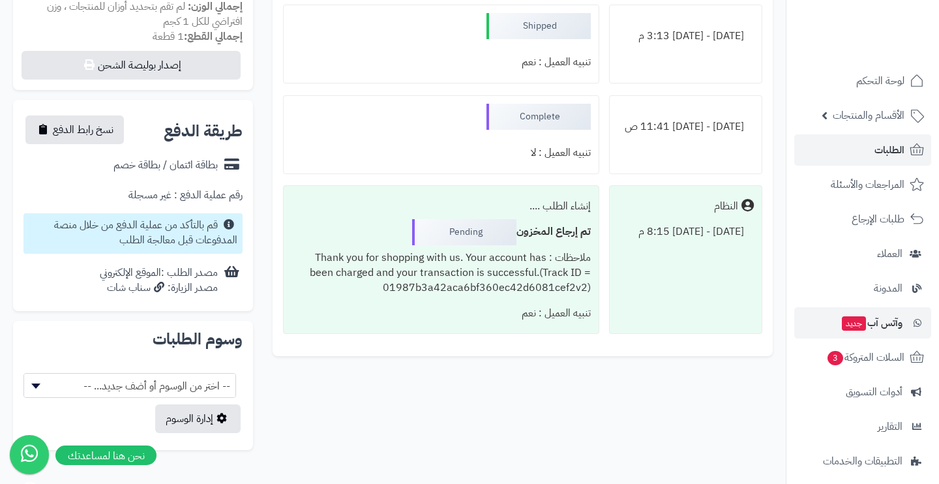
click at [859, 320] on span "جديد" at bounding box center [853, 323] width 24 height 14
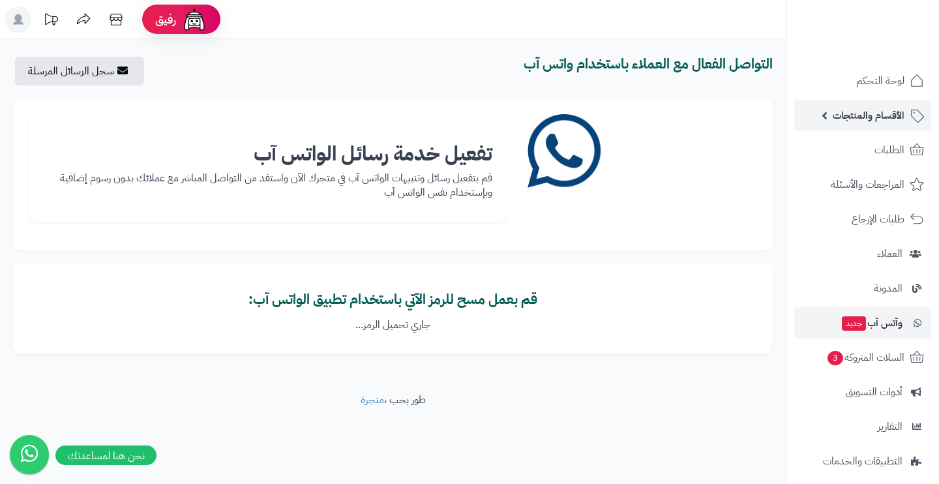
click at [887, 118] on span "الأقسام والمنتجات" at bounding box center [868, 115] width 72 height 18
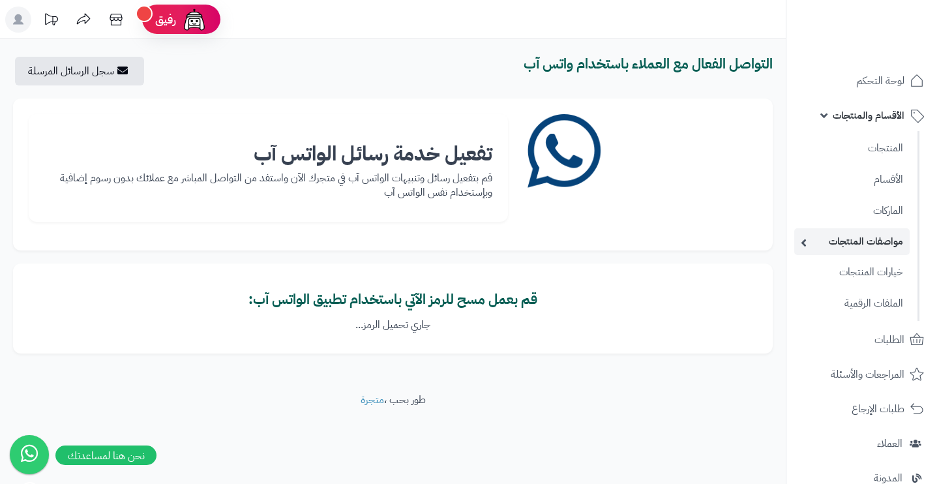
click at [875, 237] on link "مواصفات المنتجات" at bounding box center [851, 241] width 115 height 27
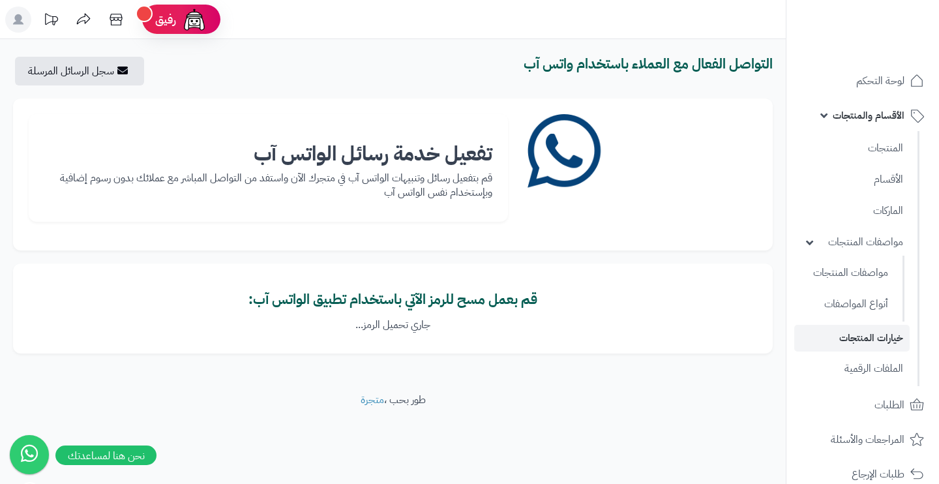
click at [856, 328] on link "خيارات المنتجات" at bounding box center [851, 338] width 115 height 27
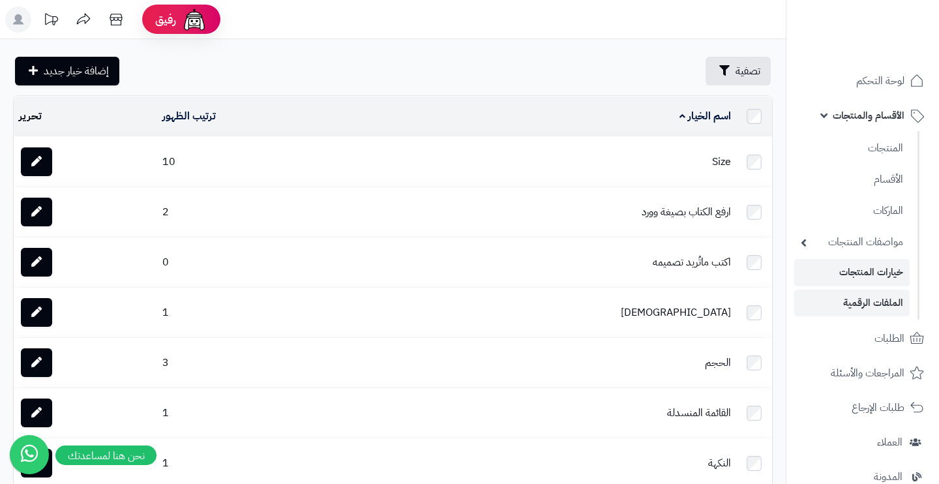
click at [868, 313] on link "الملفات الرقمية" at bounding box center [851, 302] width 115 height 27
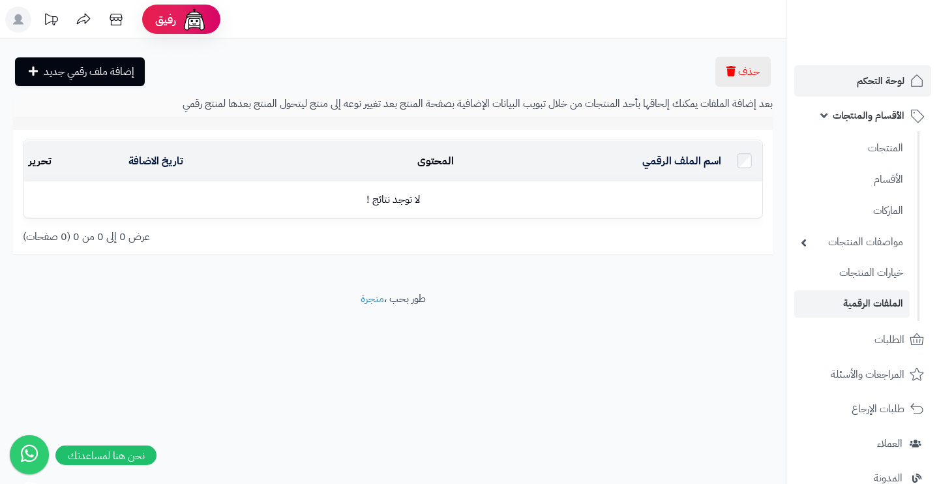
click at [870, 70] on link "لوحة التحكم" at bounding box center [862, 80] width 137 height 31
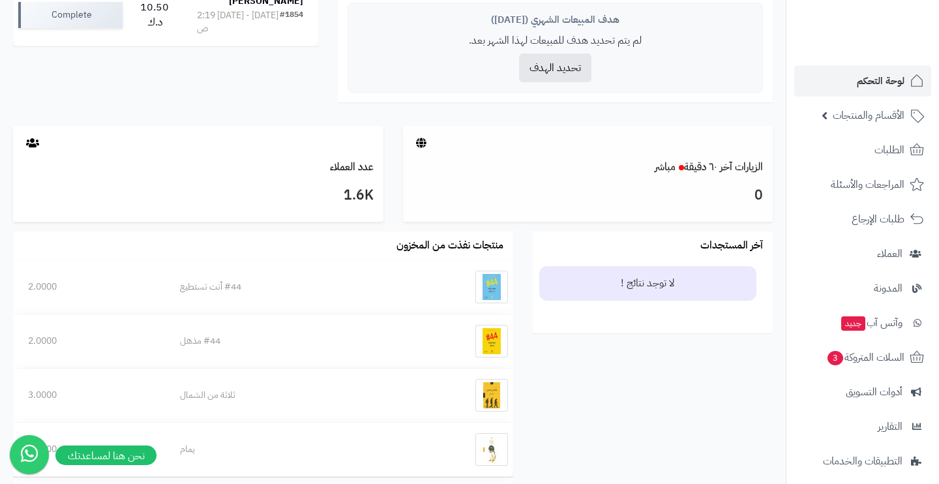
scroll to position [567, 0]
